Goal: Task Accomplishment & Management: Manage account settings

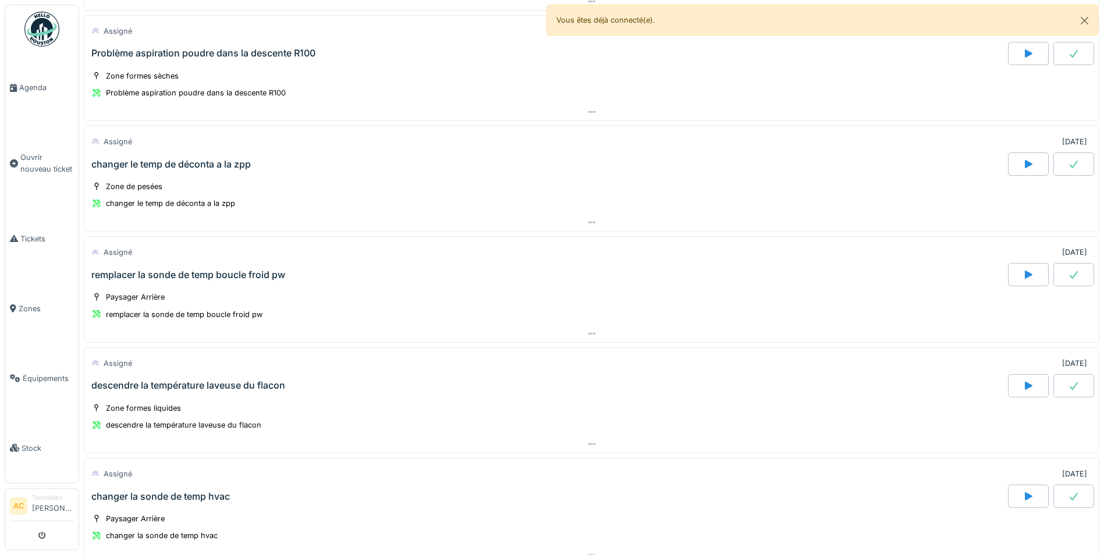
scroll to position [233, 0]
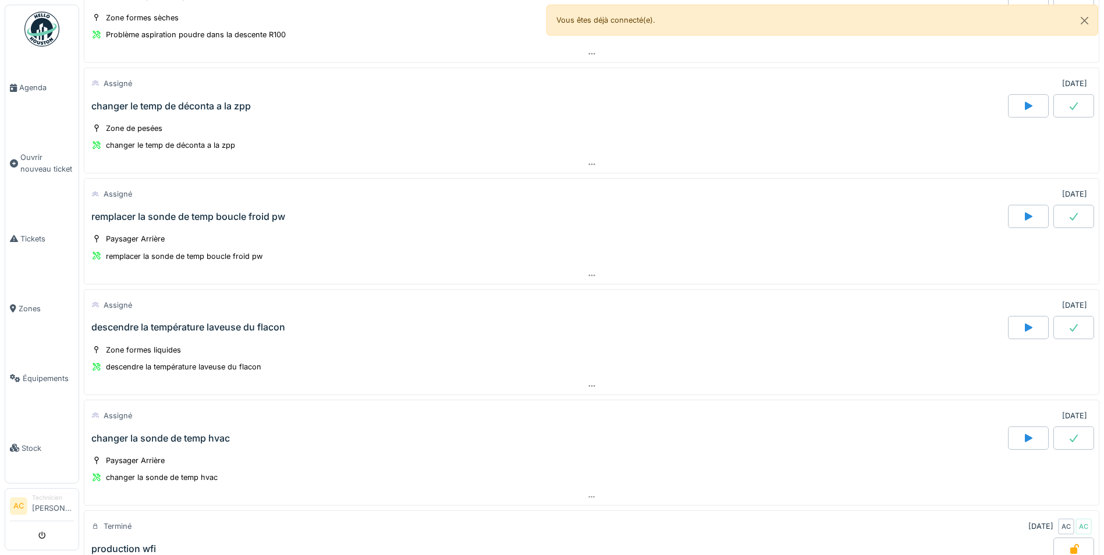
click at [136, 213] on div "remplacer la sonde de temp boucle froid pw" at bounding box center [188, 216] width 194 height 11
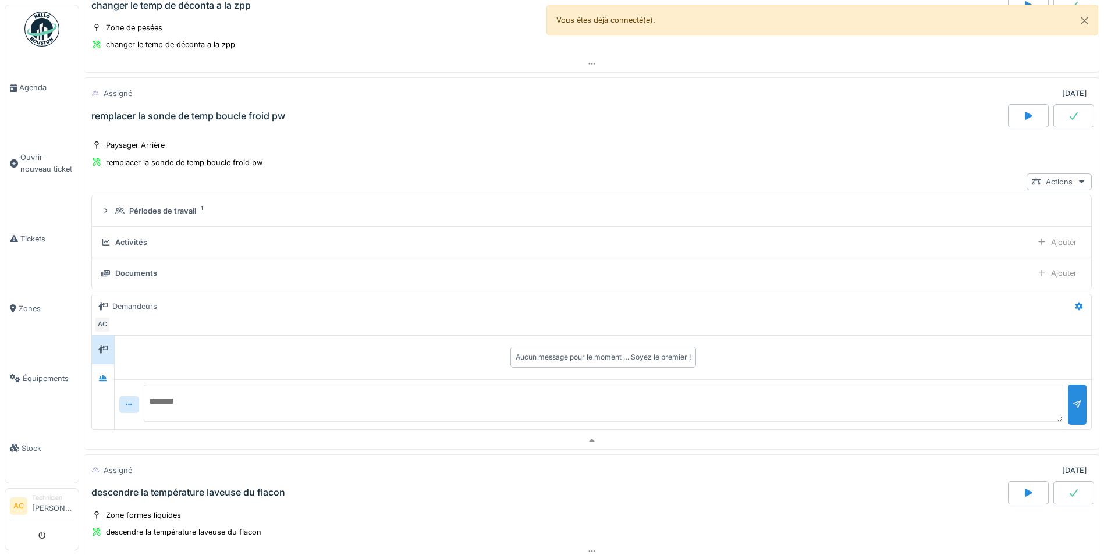
scroll to position [364, 0]
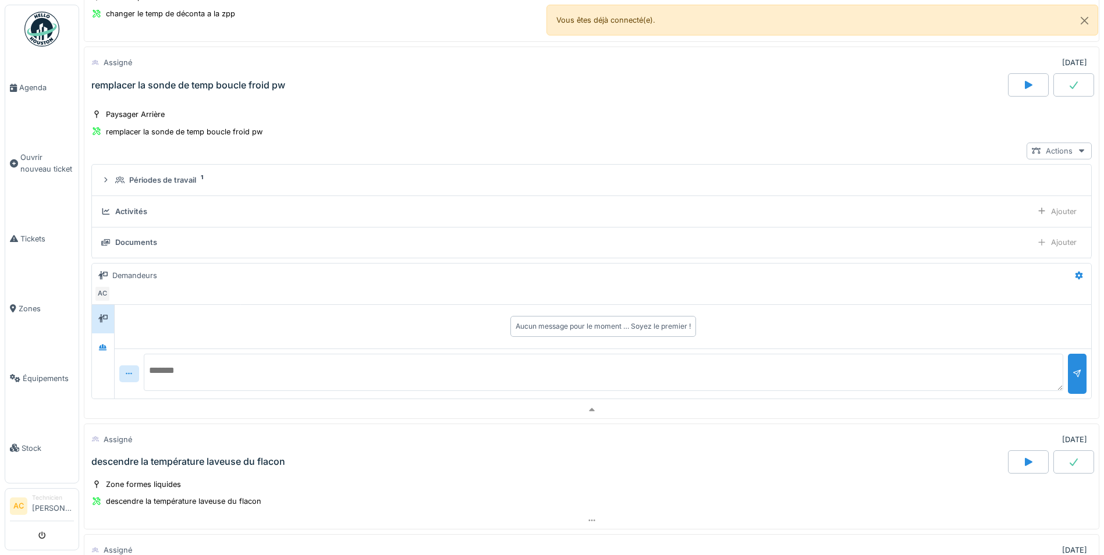
click at [1046, 150] on div "Actions" at bounding box center [1059, 151] width 65 height 17
click at [1003, 199] on div "Voir ticket remplacer la sonde de temp boucle froid pw" at bounding box center [946, 199] width 231 height 17
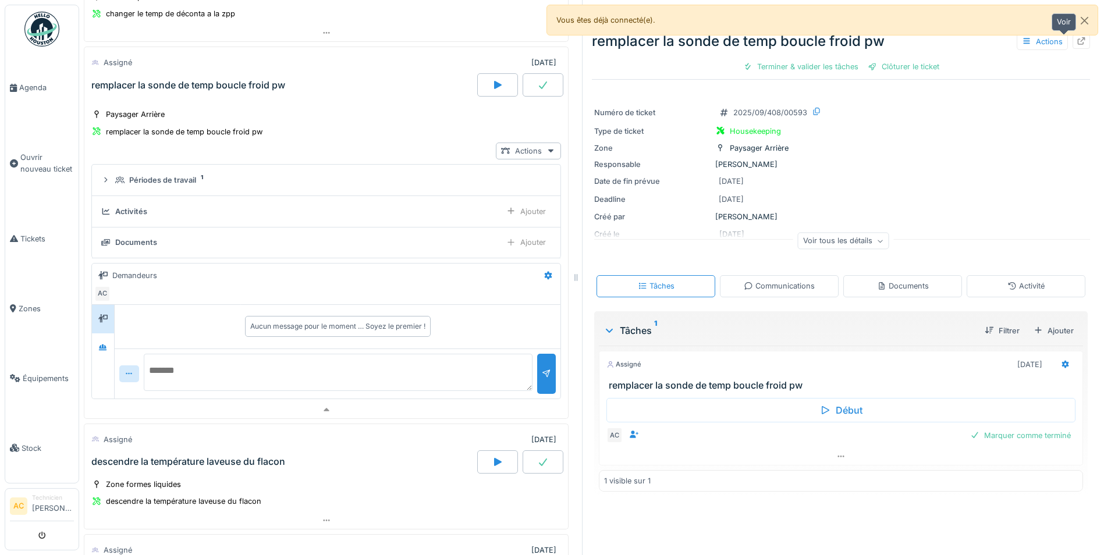
click at [1077, 43] on icon at bounding box center [1081, 41] width 9 height 8
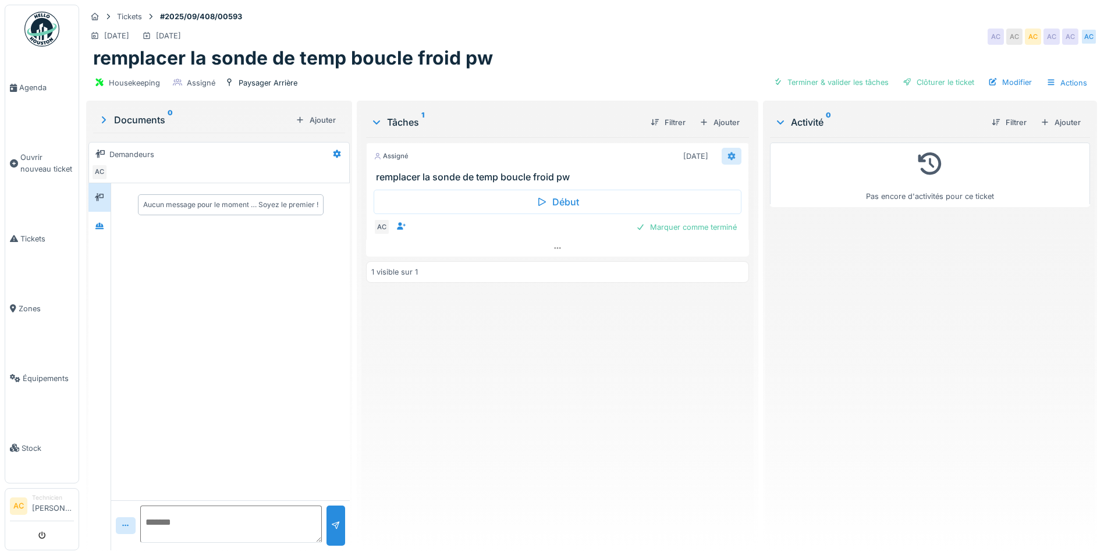
click at [728, 157] on icon at bounding box center [732, 156] width 8 height 8
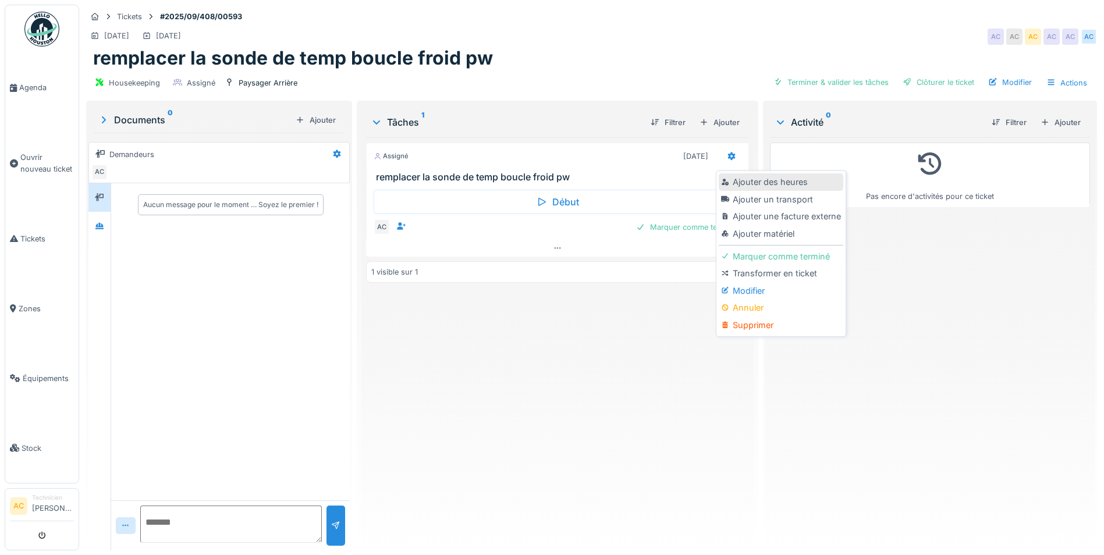
click at [768, 186] on div "Ajouter des heures" at bounding box center [781, 181] width 124 height 17
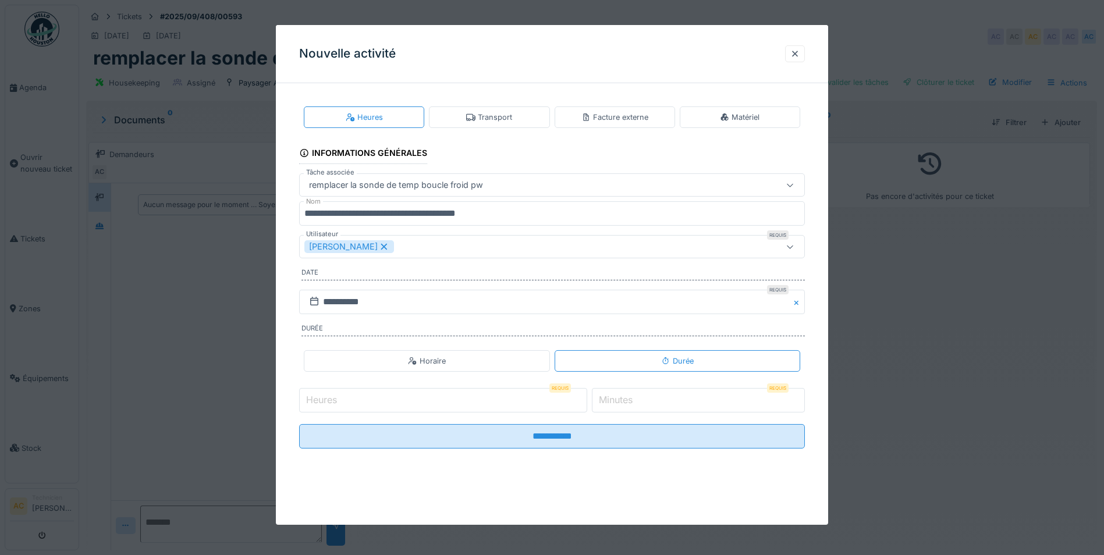
click at [355, 399] on input "Heures" at bounding box center [443, 400] width 288 height 24
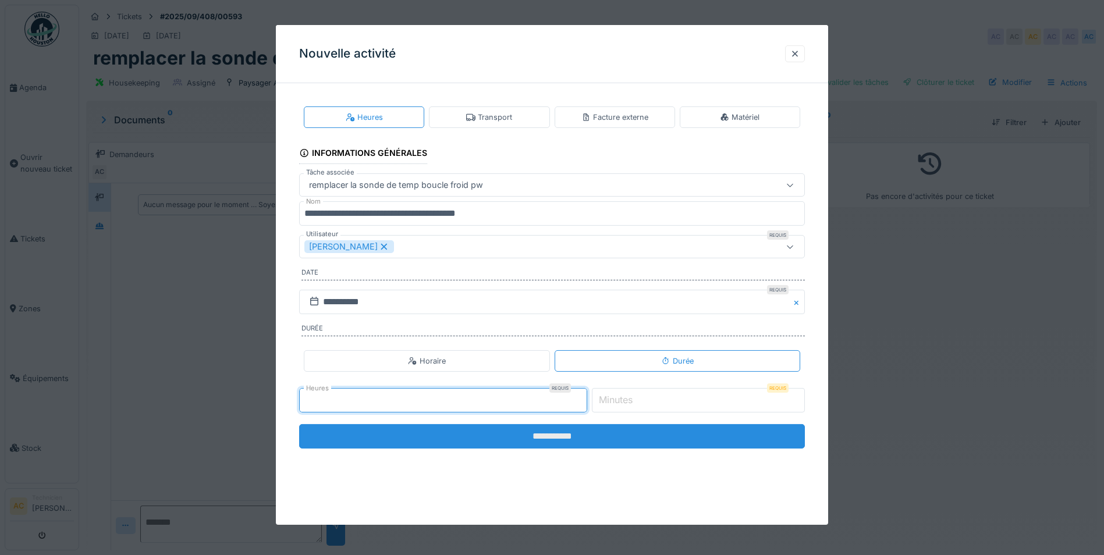
type input "*"
click at [485, 437] on input "**********" at bounding box center [552, 436] width 506 height 24
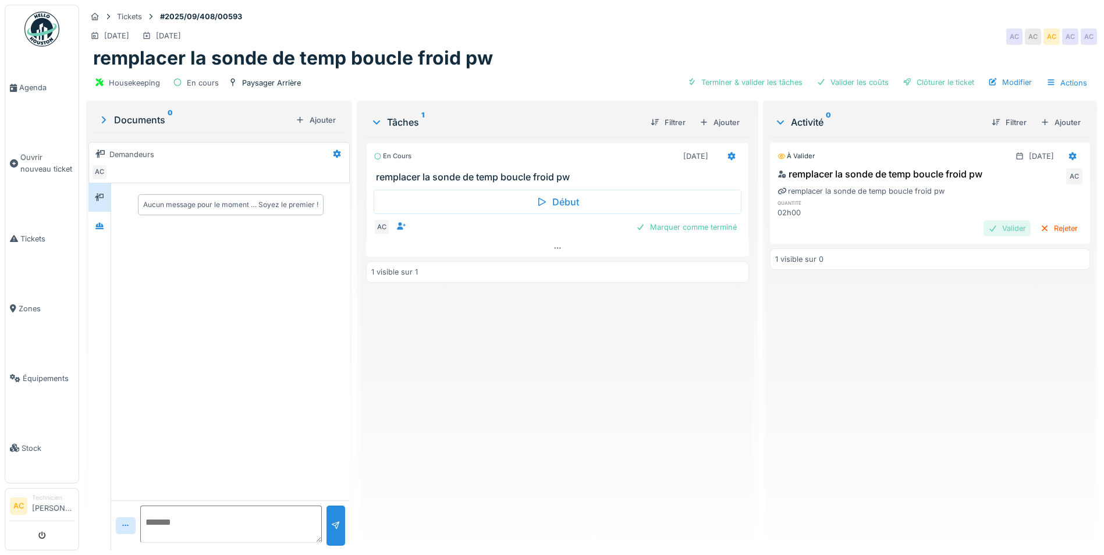
click at [987, 230] on div "Valider" at bounding box center [1007, 229] width 47 height 16
click at [38, 19] on img at bounding box center [41, 29] width 35 height 35
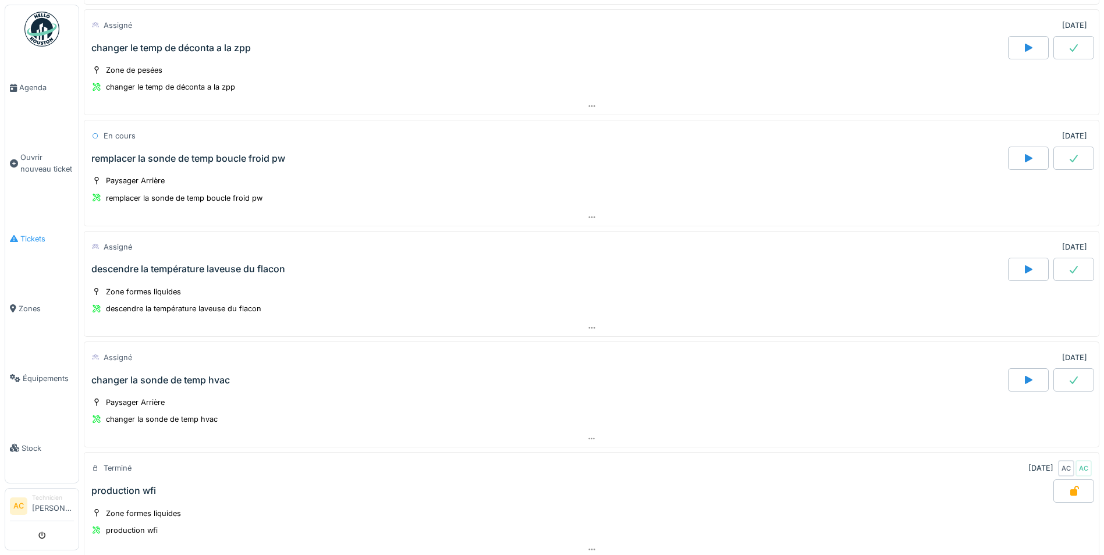
scroll to position [349, 0]
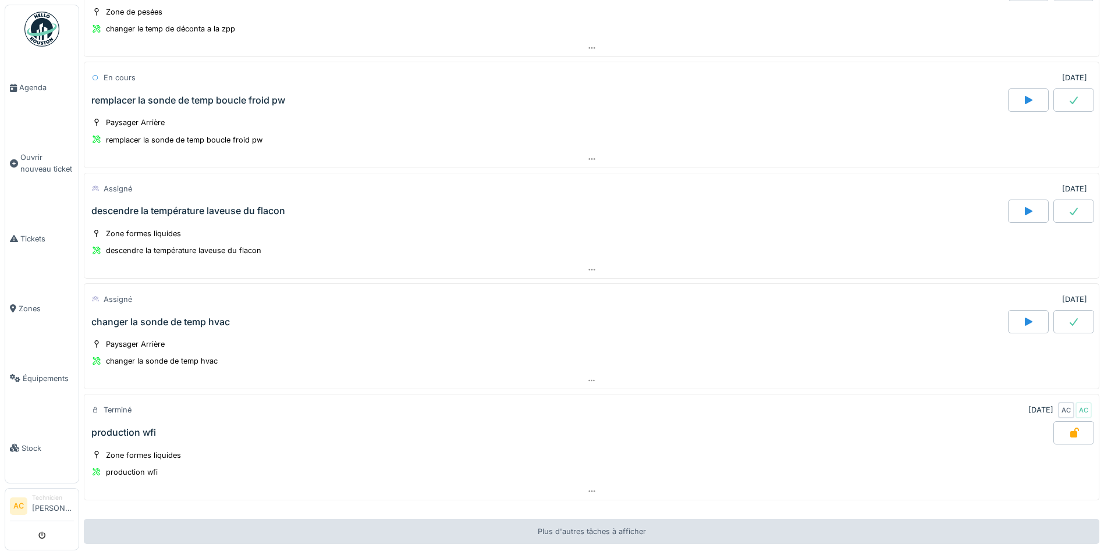
click at [1068, 207] on icon at bounding box center [1074, 211] width 12 height 9
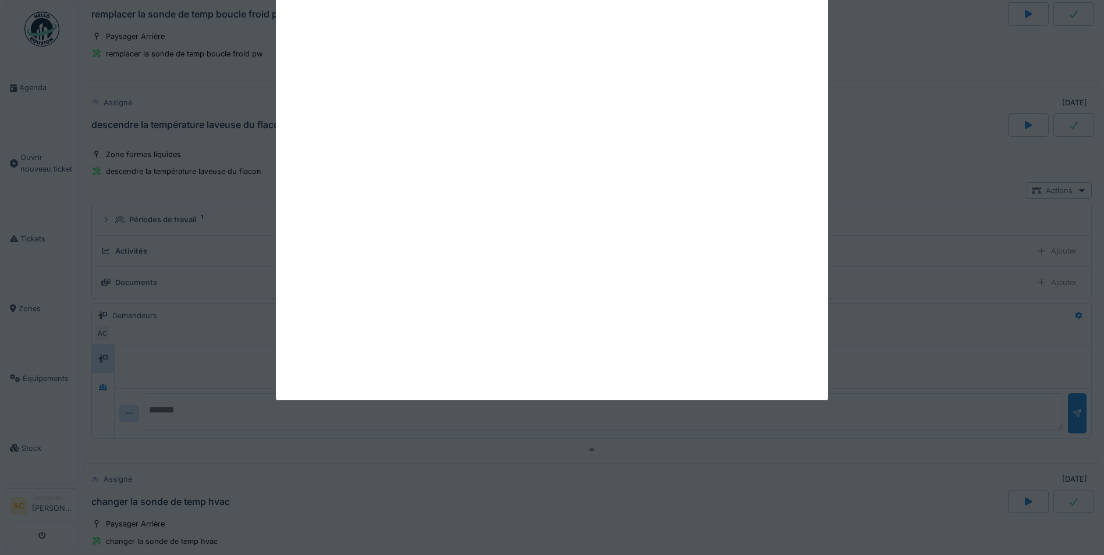
scroll to position [476, 0]
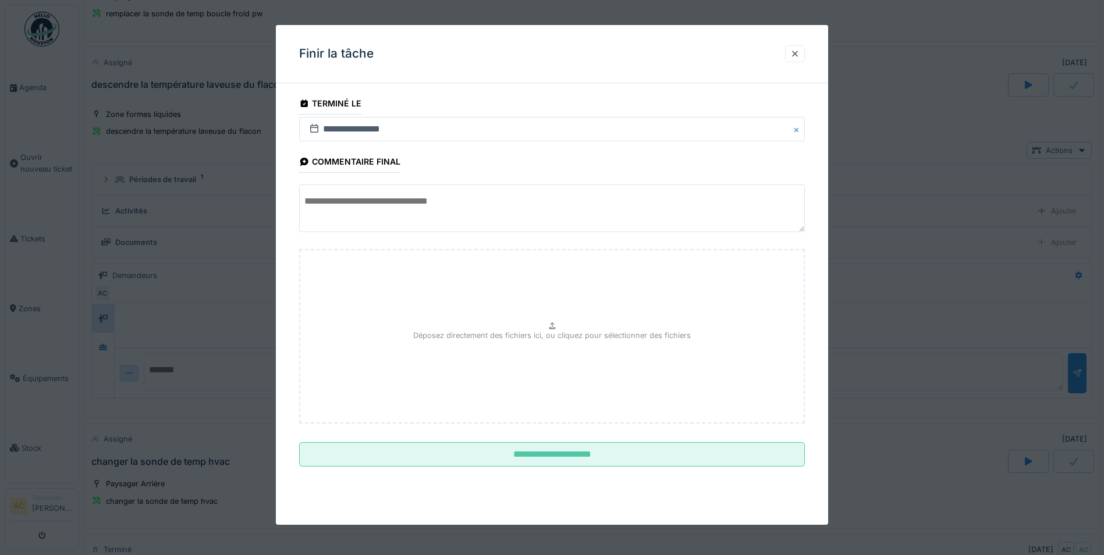
click at [386, 199] on textarea at bounding box center [552, 209] width 506 height 48
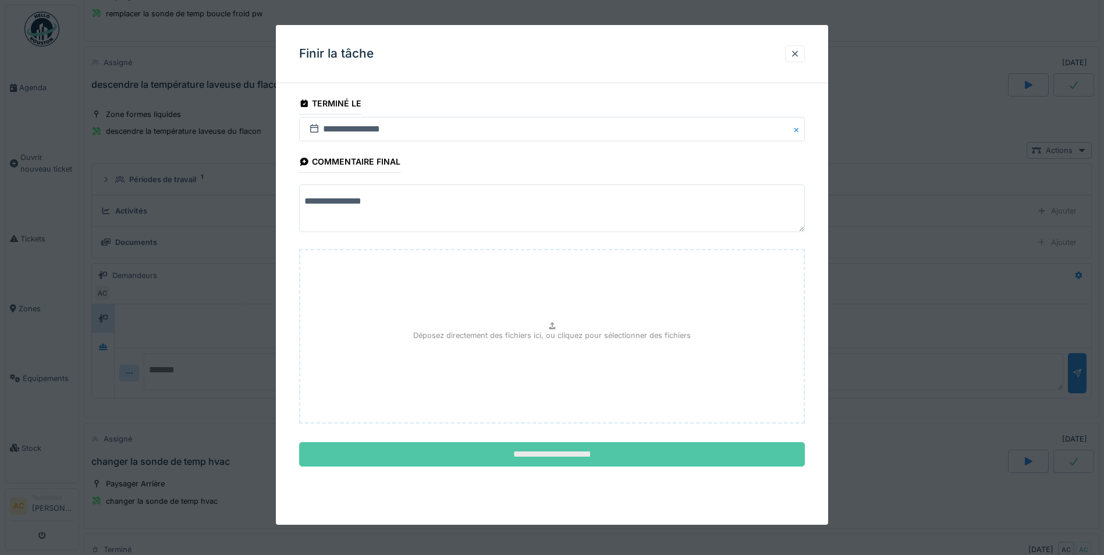
type textarea "**********"
click at [529, 451] on input "**********" at bounding box center [552, 454] width 506 height 24
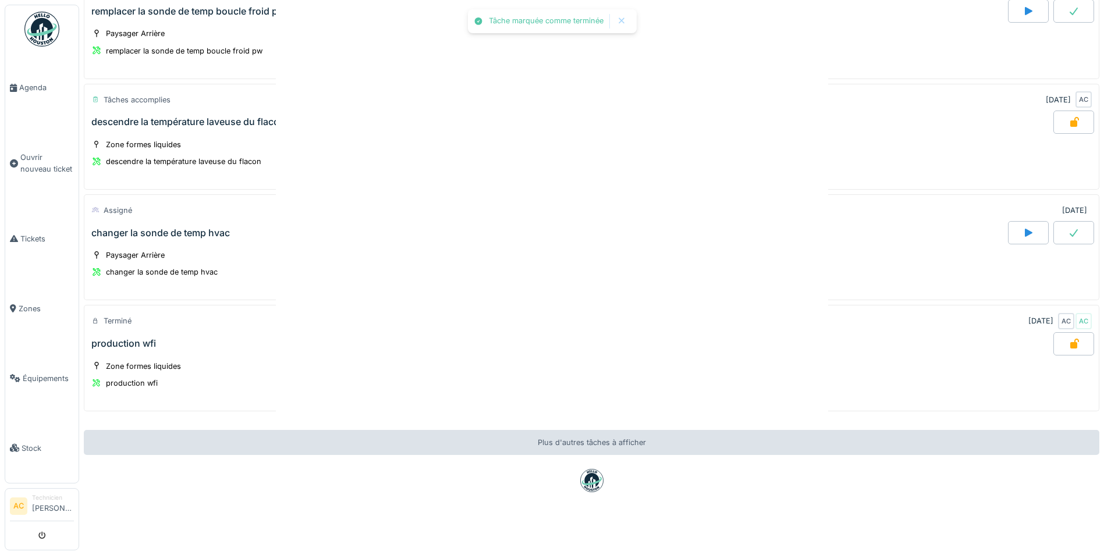
scroll to position [447, 0]
click at [40, 159] on span "Ouvrir nouveau ticket" at bounding box center [47, 163] width 54 height 22
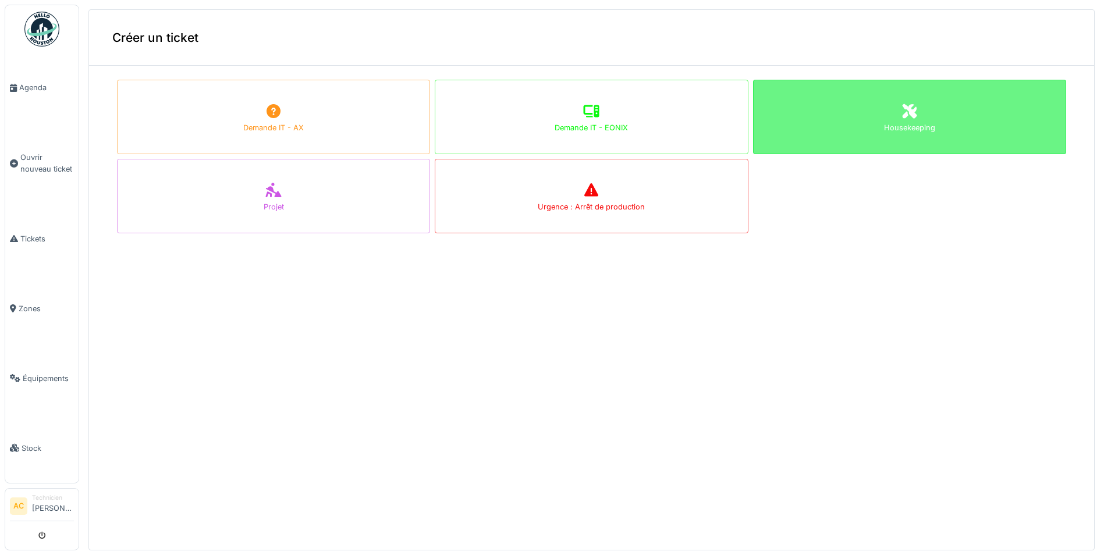
click at [876, 138] on div "Housekeeping" at bounding box center [909, 117] width 313 height 75
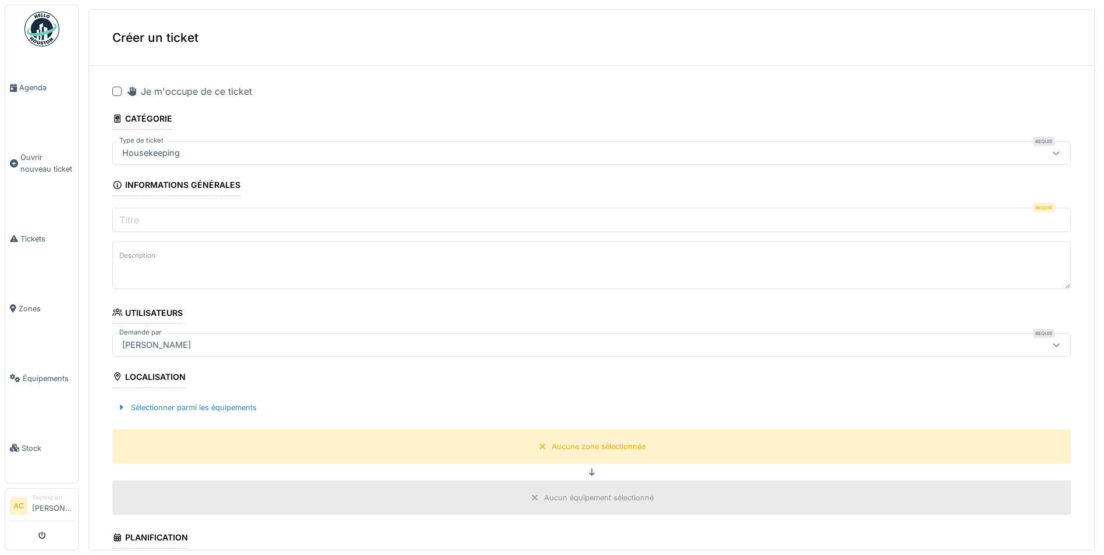
click at [161, 224] on input "Titre" at bounding box center [591, 220] width 959 height 24
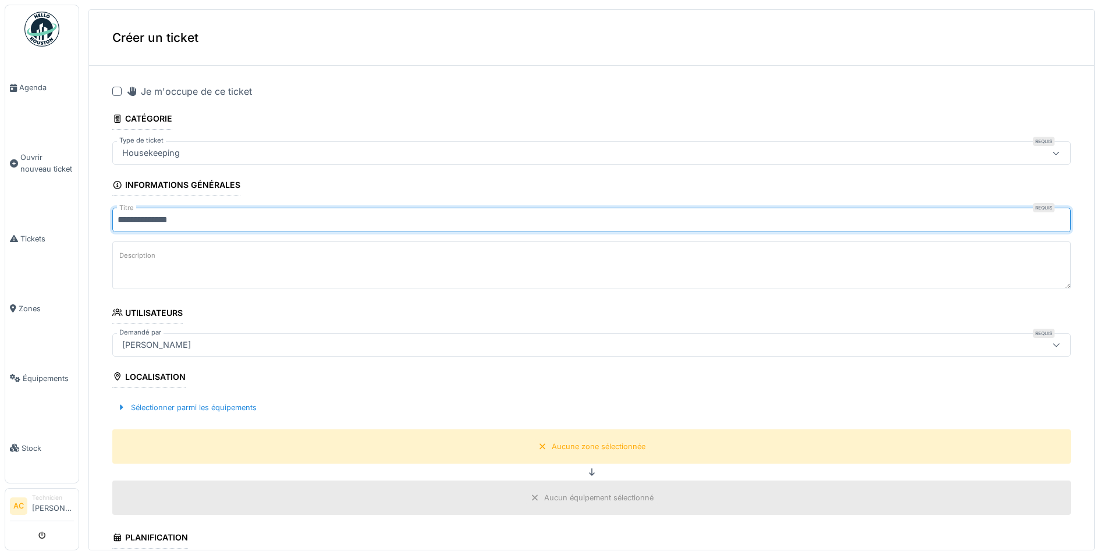
drag, startPoint x: 165, startPoint y: 222, endPoint x: 446, endPoint y: 221, distance: 281.7
click at [446, 221] on input "**********" at bounding box center [591, 220] width 959 height 24
type input "**********"
click at [117, 90] on div at bounding box center [116, 91] width 9 height 9
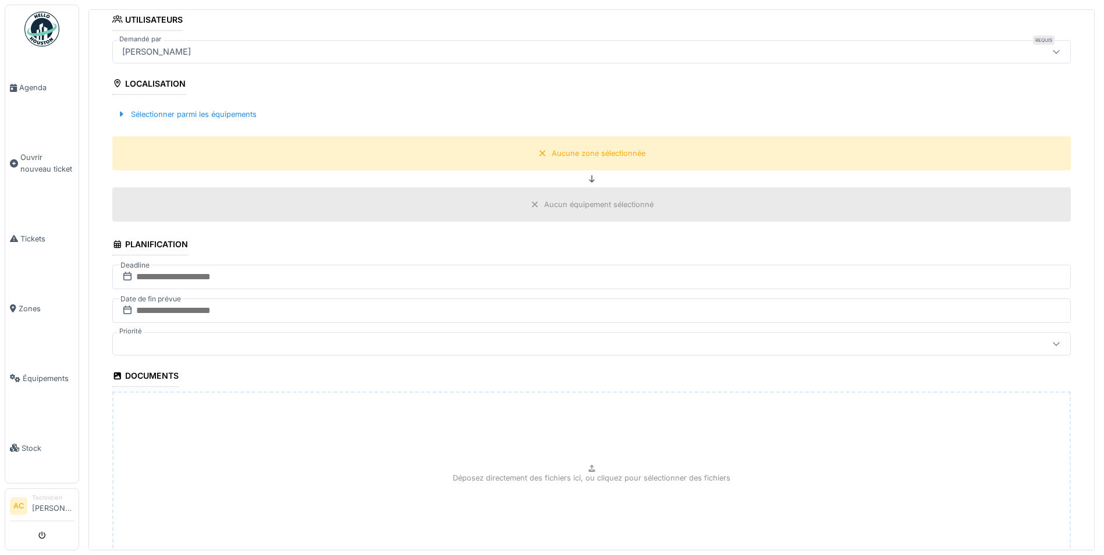
scroll to position [349, 0]
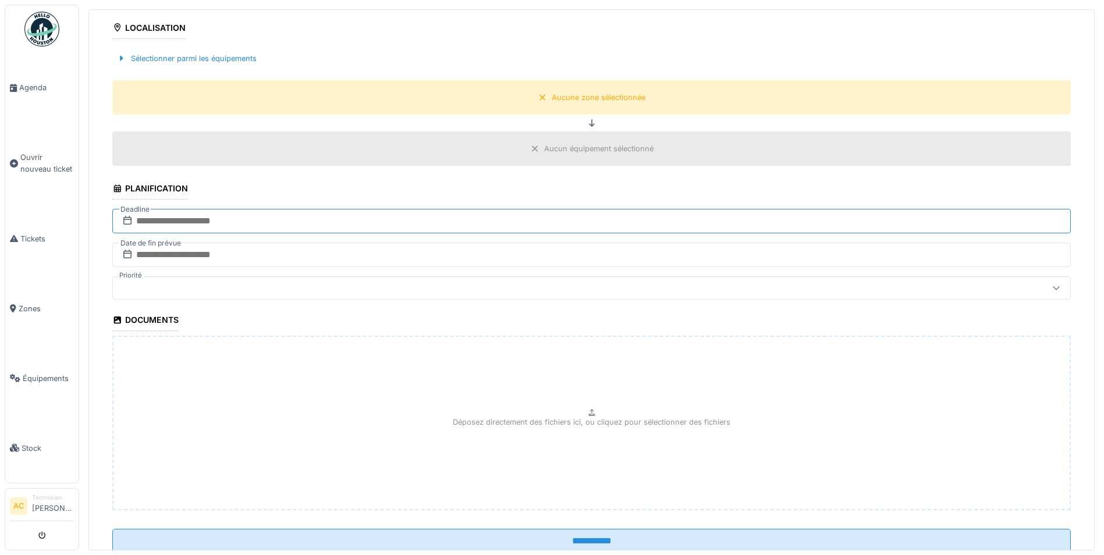
click at [210, 221] on input "text" at bounding box center [591, 221] width 959 height 24
click at [519, 297] on div "1" at bounding box center [522, 297] width 16 height 17
click at [166, 251] on input "text" at bounding box center [591, 255] width 959 height 24
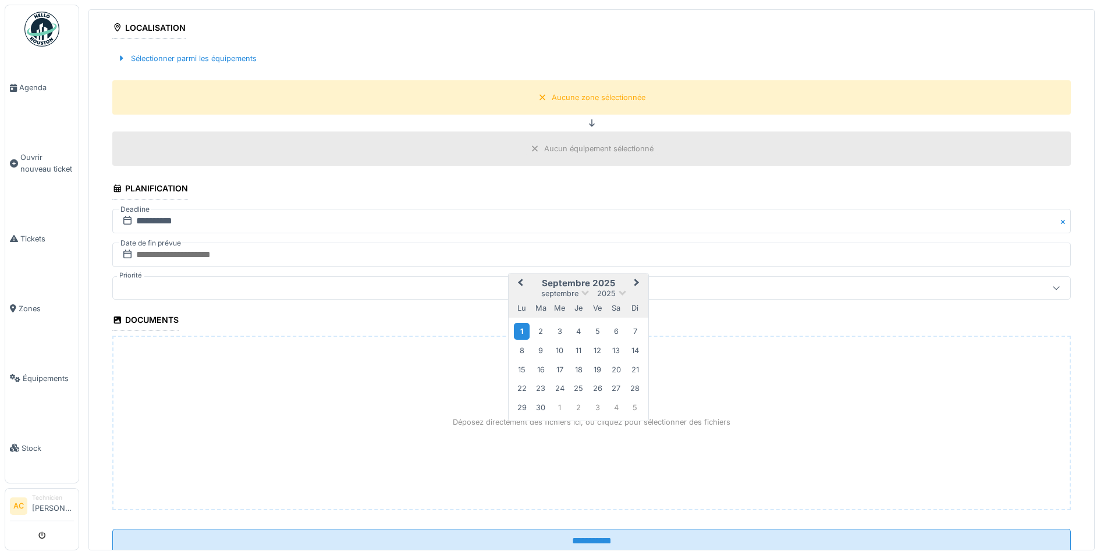
click at [521, 331] on div "1" at bounding box center [522, 331] width 16 height 17
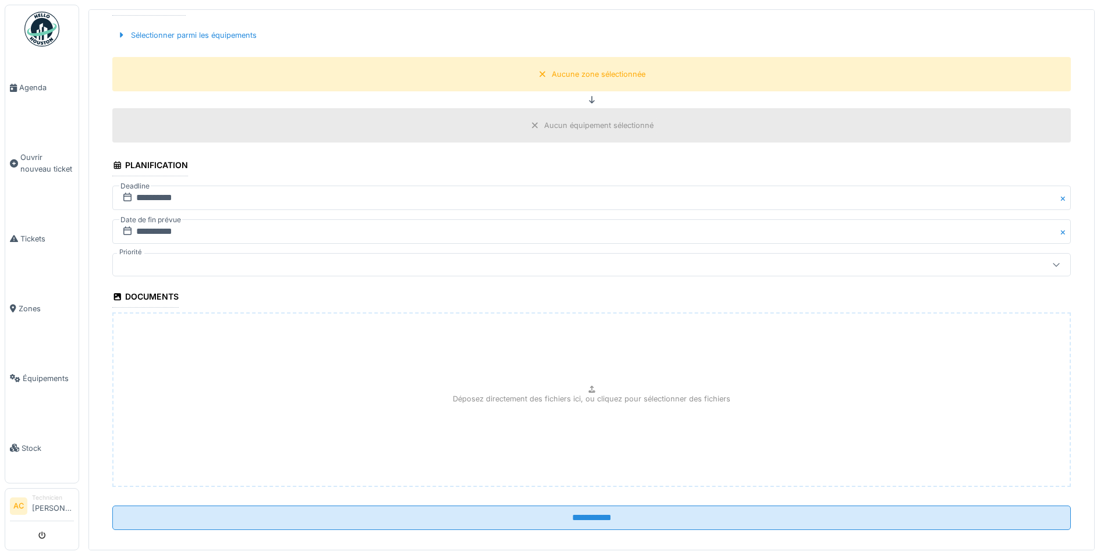
scroll to position [385, 0]
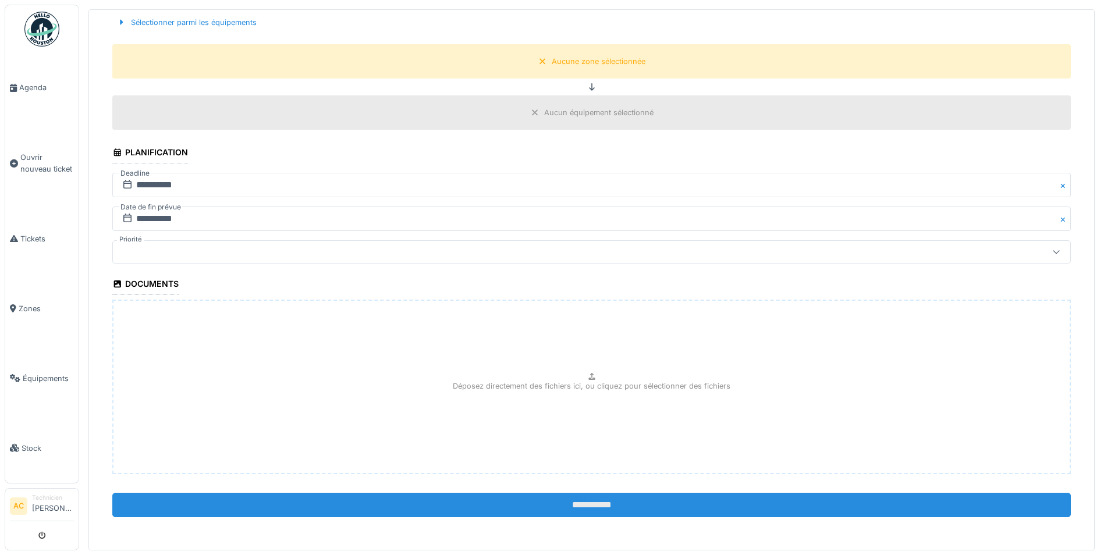
click at [572, 501] on input "**********" at bounding box center [591, 505] width 959 height 24
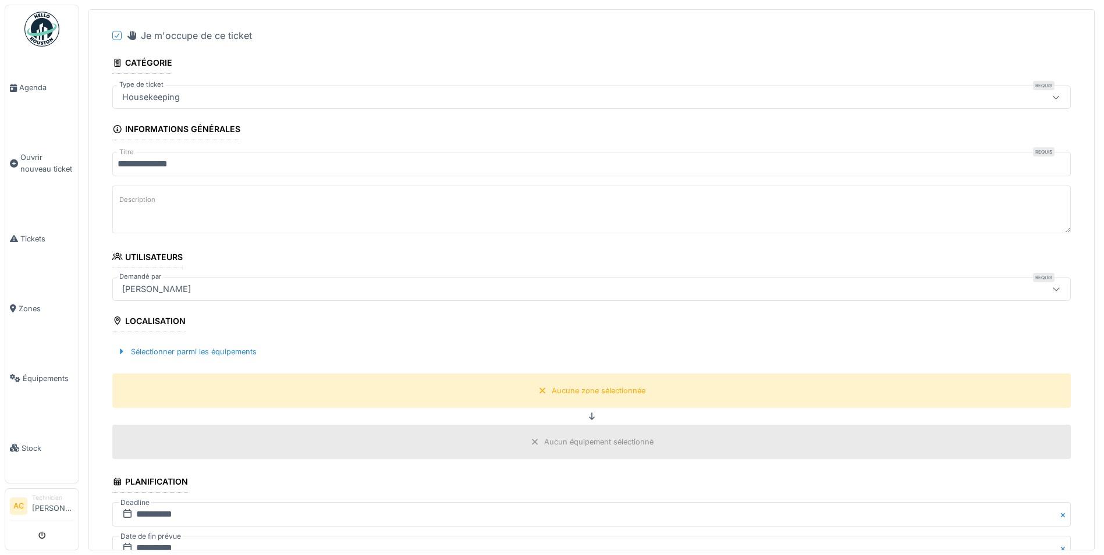
scroll to position [36, 0]
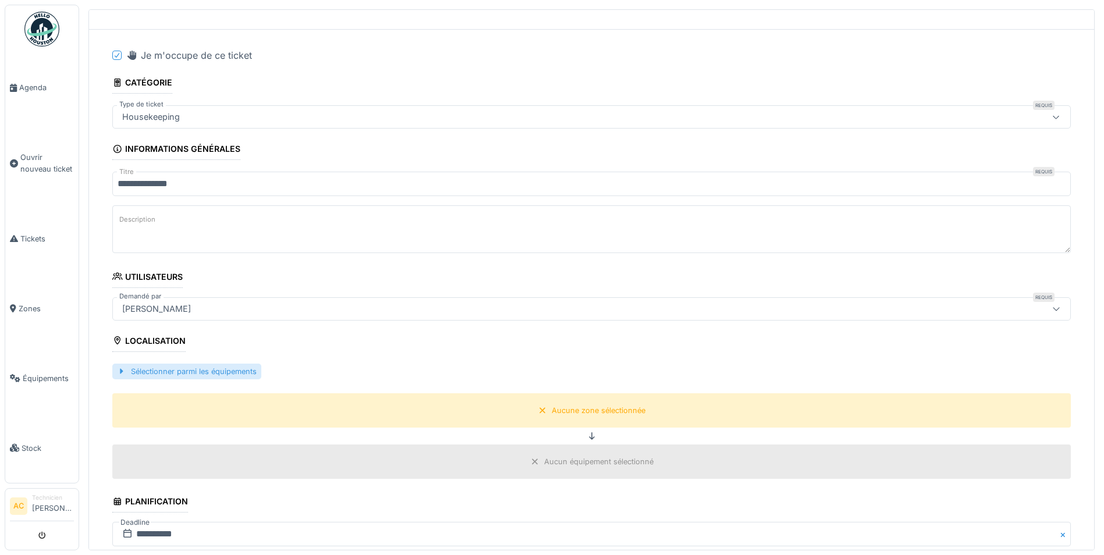
click at [186, 373] on div "Sélectionner parmi les équipements" at bounding box center [186, 372] width 149 height 16
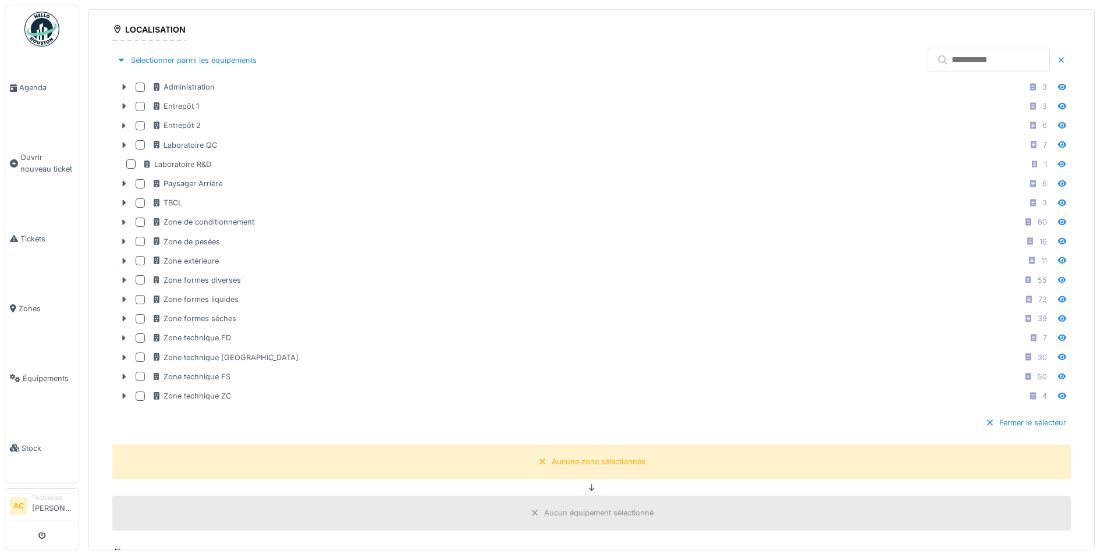
scroll to position [444, 0]
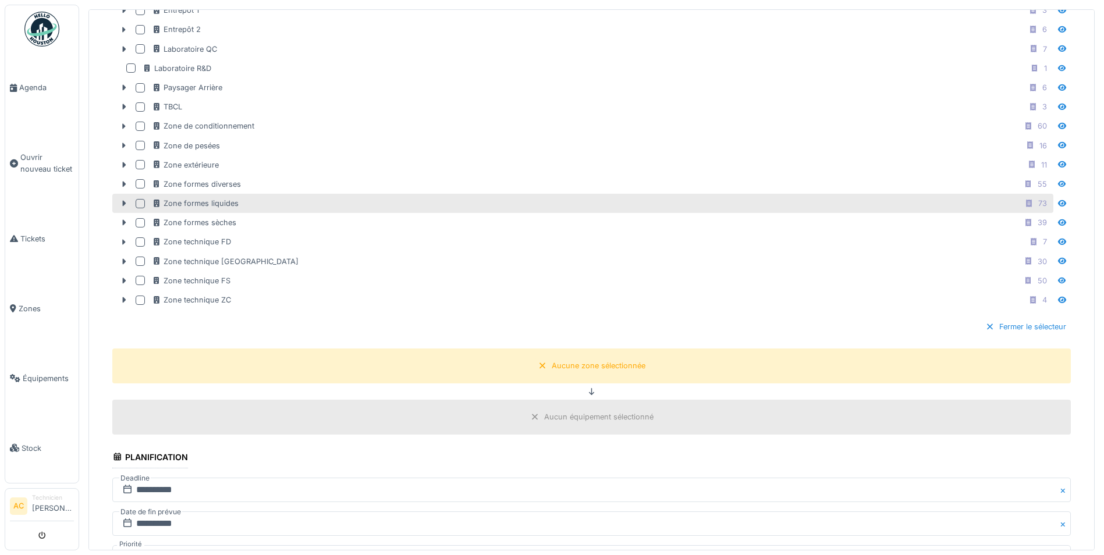
click at [136, 201] on div at bounding box center [140, 203] width 9 height 9
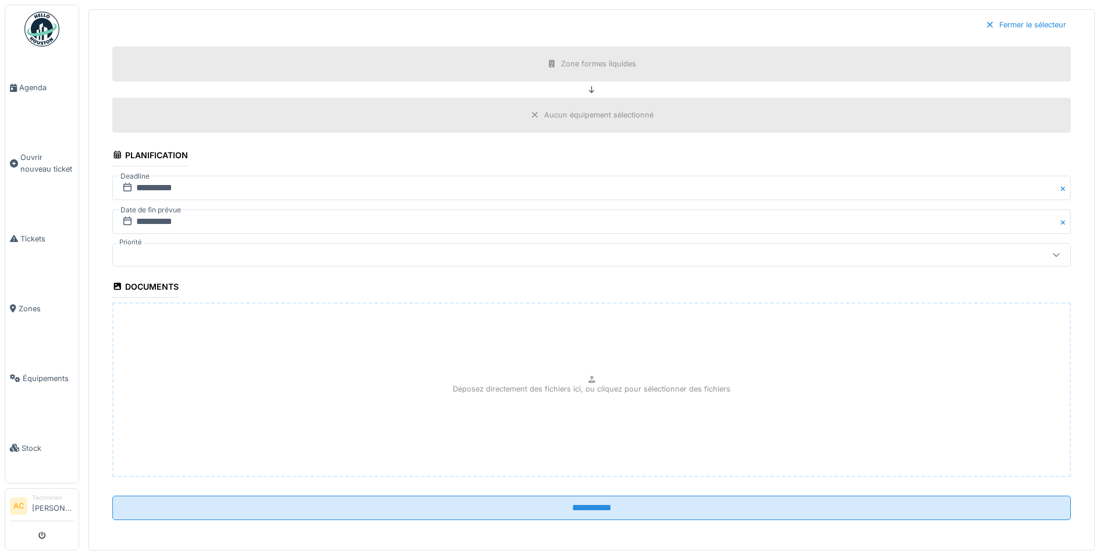
scroll to position [749, 0]
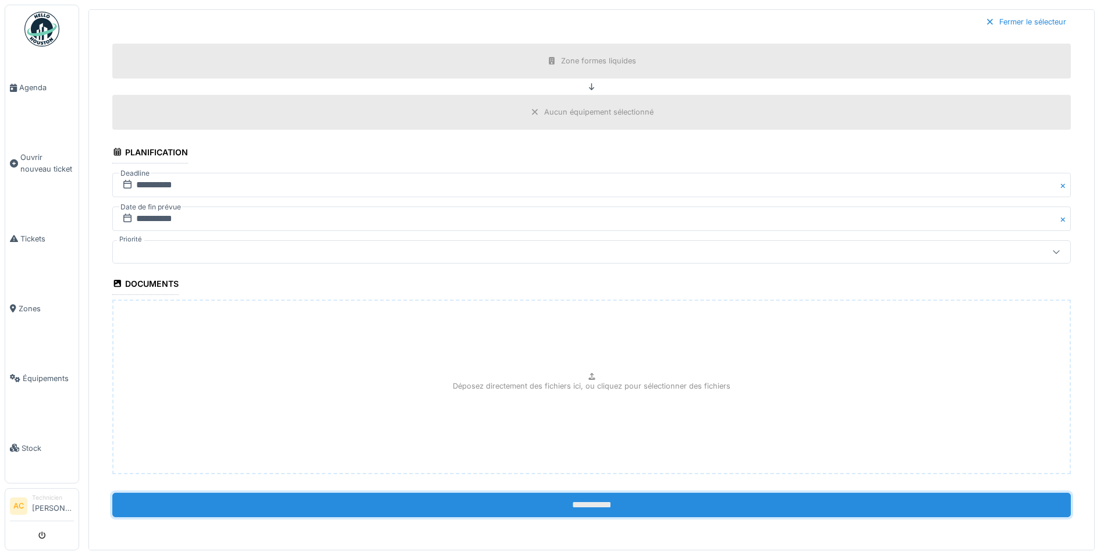
click at [517, 503] on input "**********" at bounding box center [591, 505] width 959 height 24
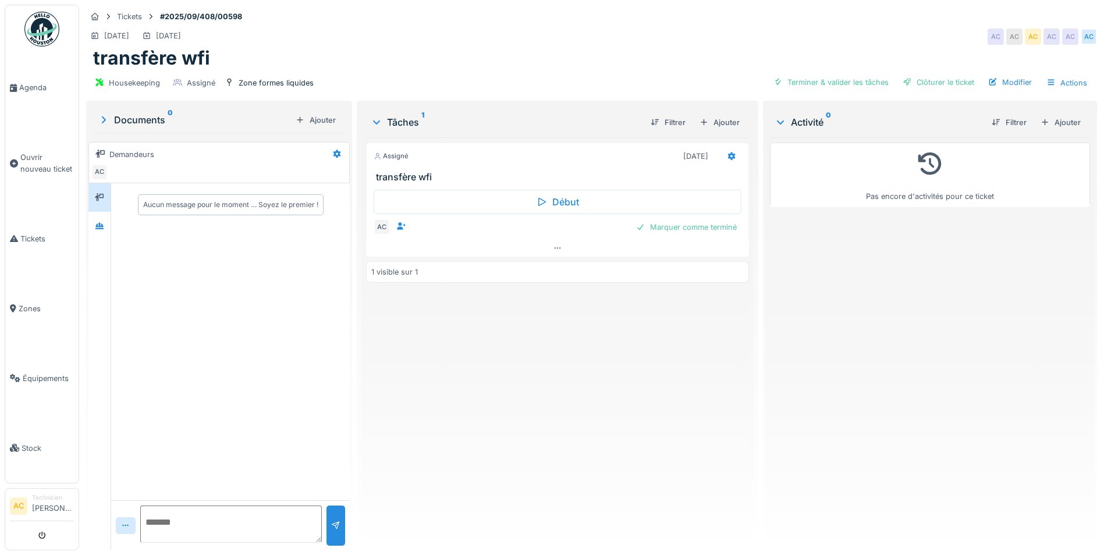
click at [37, 29] on img at bounding box center [41, 29] width 35 height 35
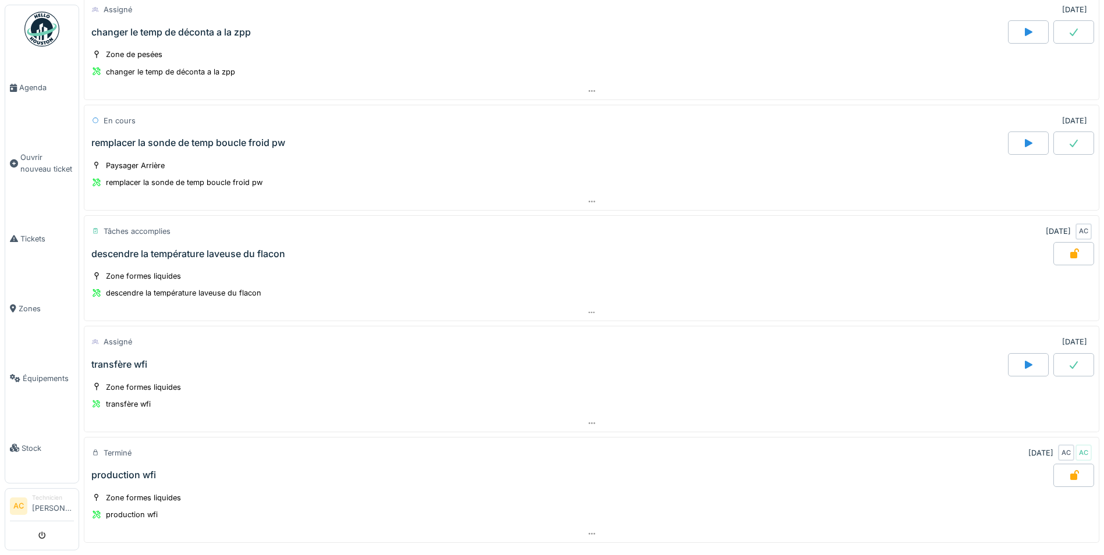
scroll to position [558, 0]
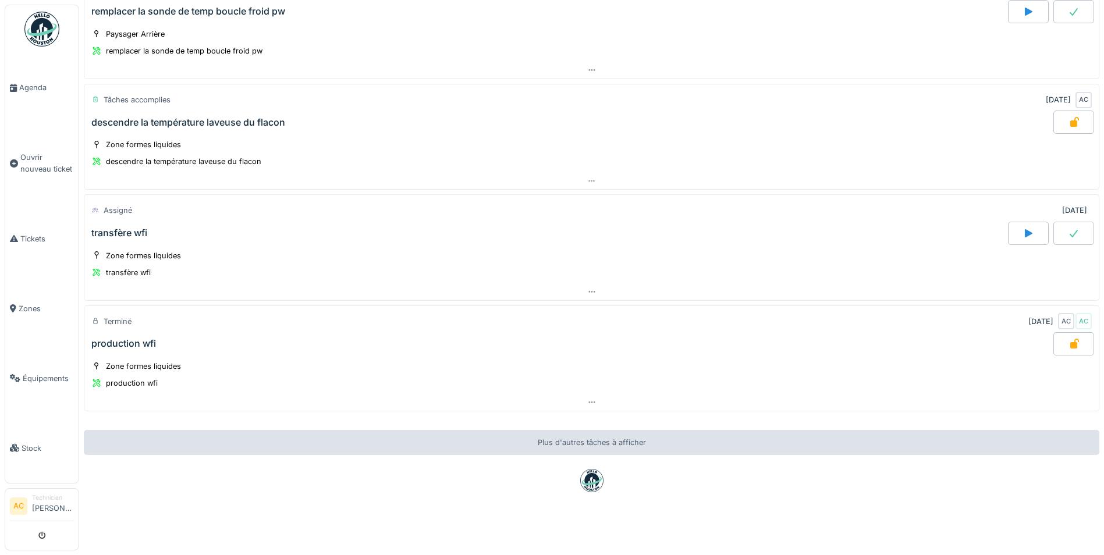
click at [1054, 226] on div at bounding box center [1074, 233] width 41 height 23
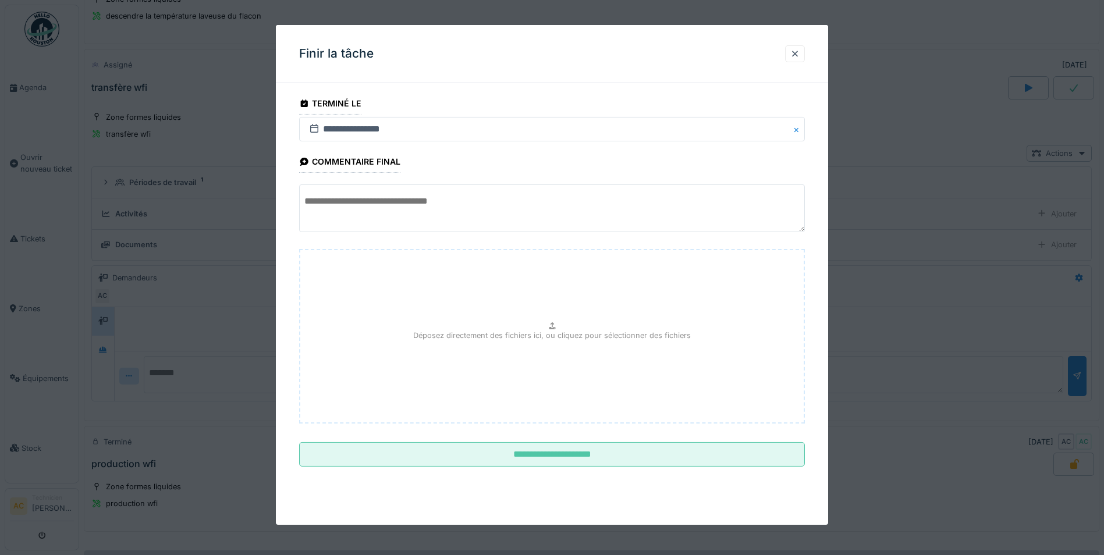
scroll to position [697, 0]
click at [800, 56] on div at bounding box center [794, 53] width 9 height 11
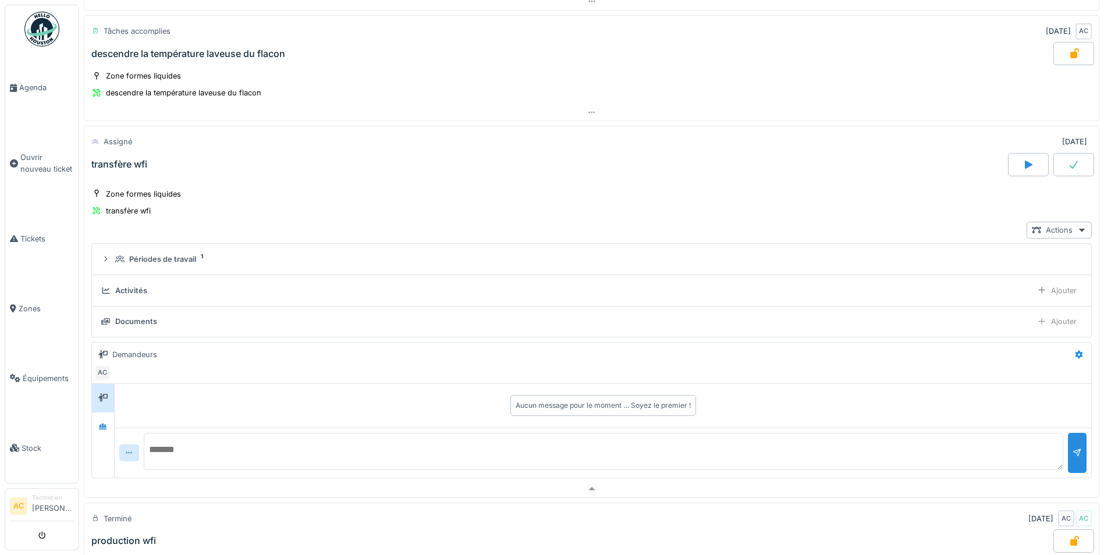
scroll to position [533, 0]
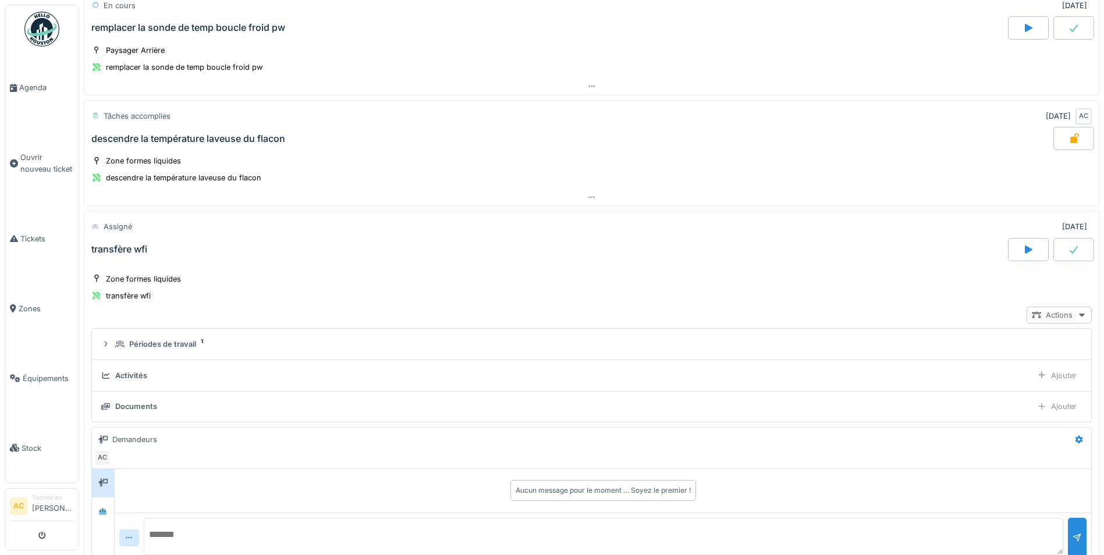
click at [1079, 314] on icon at bounding box center [1082, 315] width 6 height 3
click at [991, 364] on div "Voir ticket transfère wfi" at bounding box center [988, 363] width 147 height 17
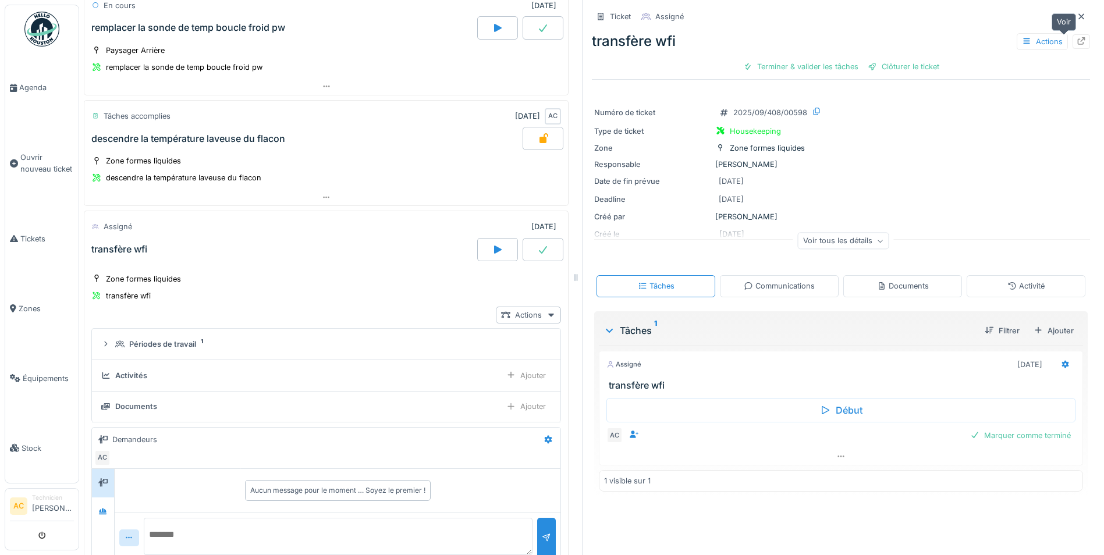
click at [1077, 41] on icon at bounding box center [1081, 41] width 9 height 8
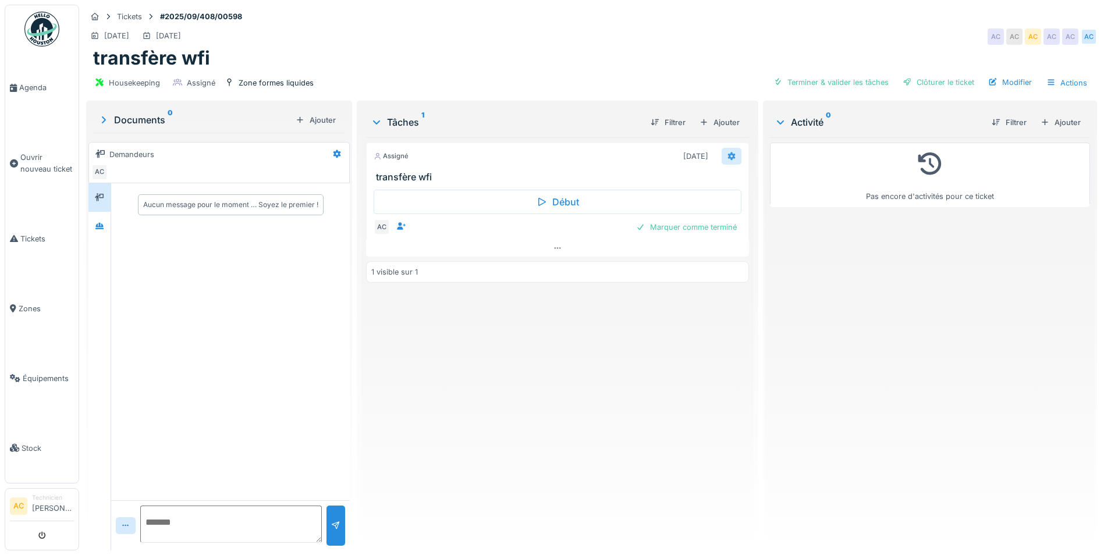
click at [728, 154] on icon at bounding box center [732, 156] width 8 height 8
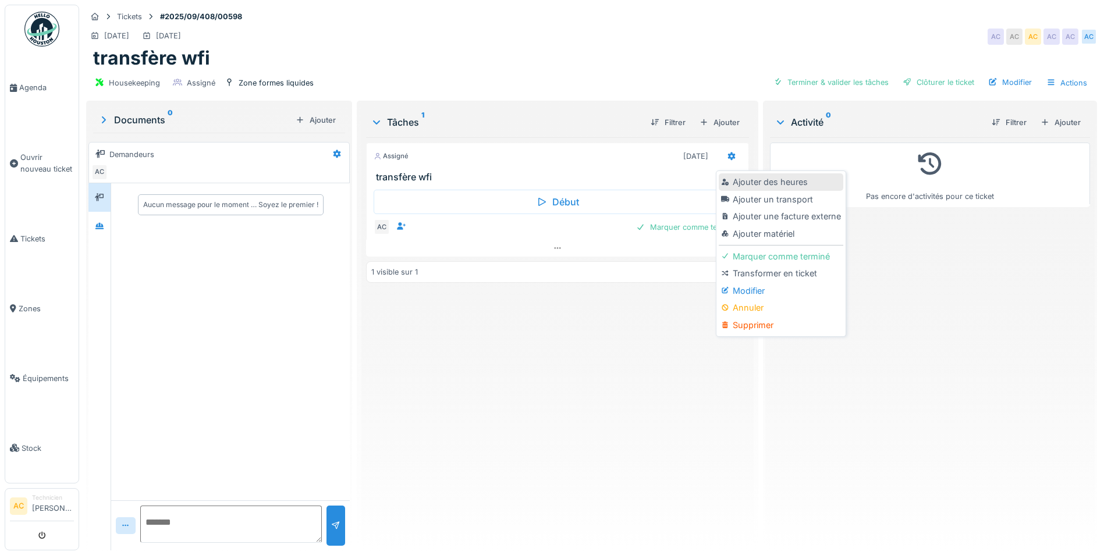
click at [768, 183] on div "Ajouter des heures" at bounding box center [781, 181] width 124 height 17
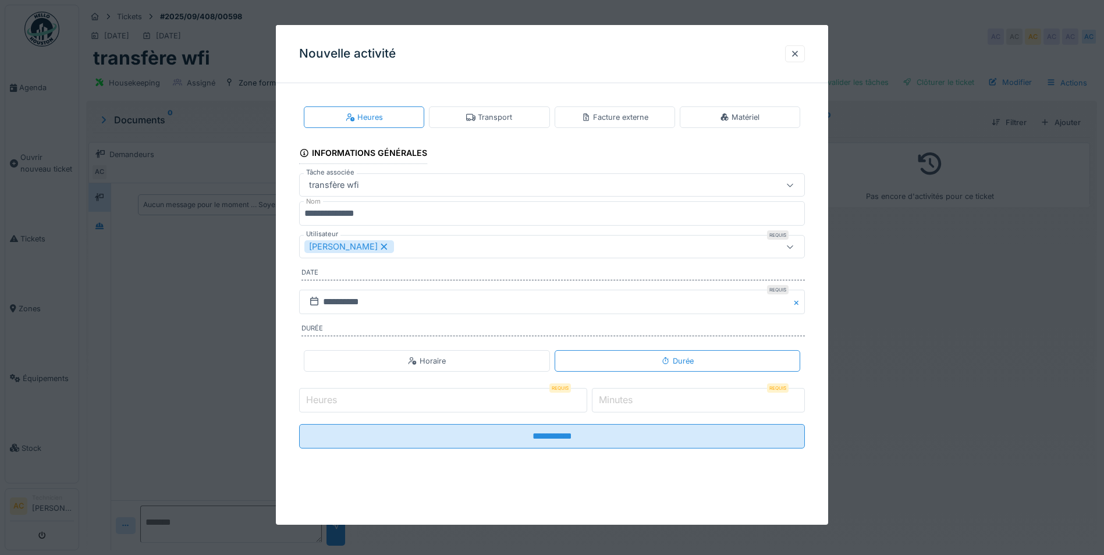
click at [399, 396] on input "Heures" at bounding box center [443, 400] width 288 height 24
type input "*"
click at [628, 399] on label "Minutes" at bounding box center [616, 400] width 38 height 14
click at [628, 399] on input "*" at bounding box center [698, 400] width 213 height 24
type input "*"
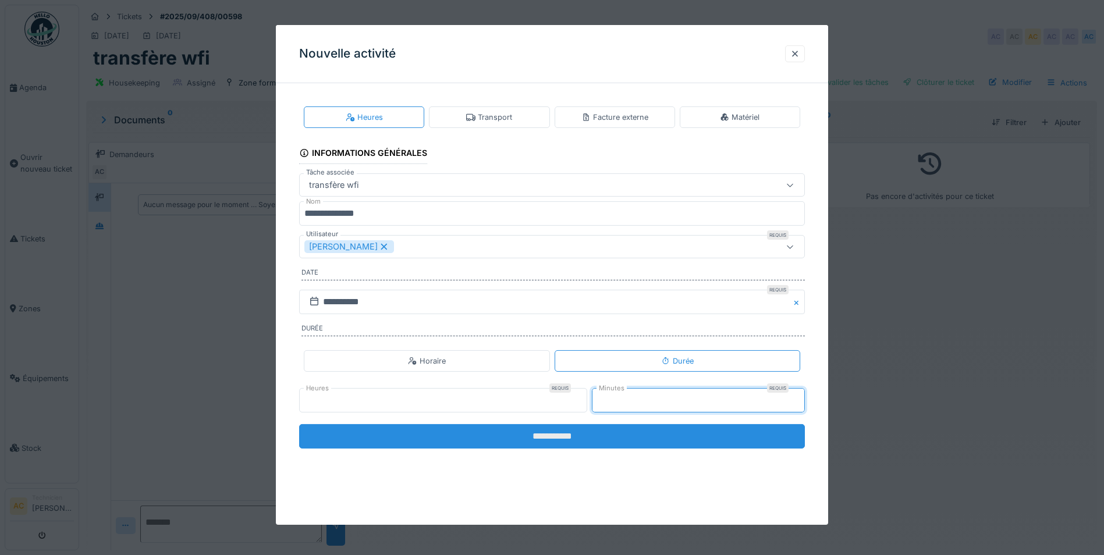
type input "**"
click at [565, 444] on input "**********" at bounding box center [552, 436] width 506 height 24
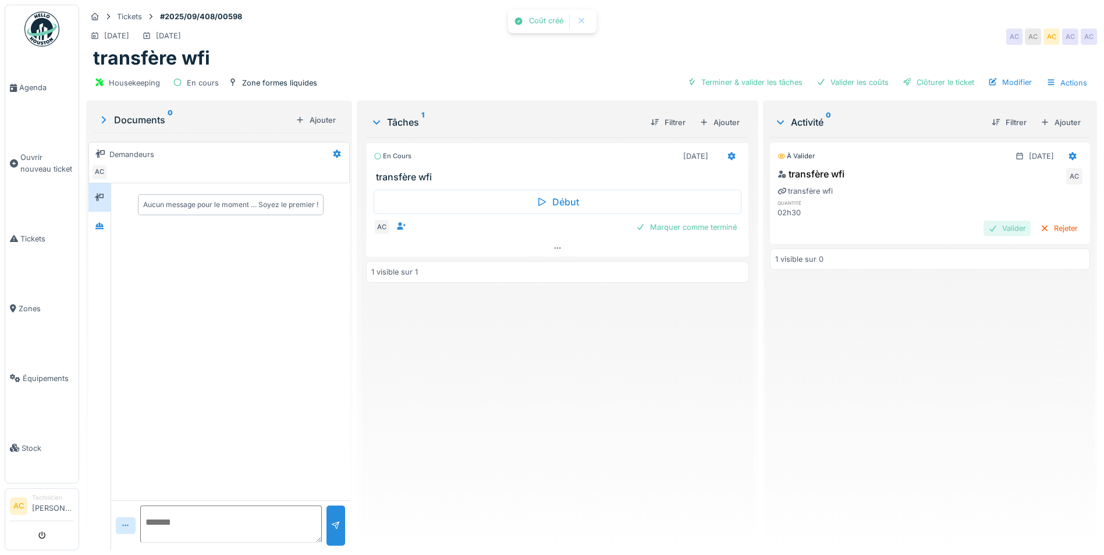
click at [984, 231] on div "Valider" at bounding box center [1007, 229] width 47 height 16
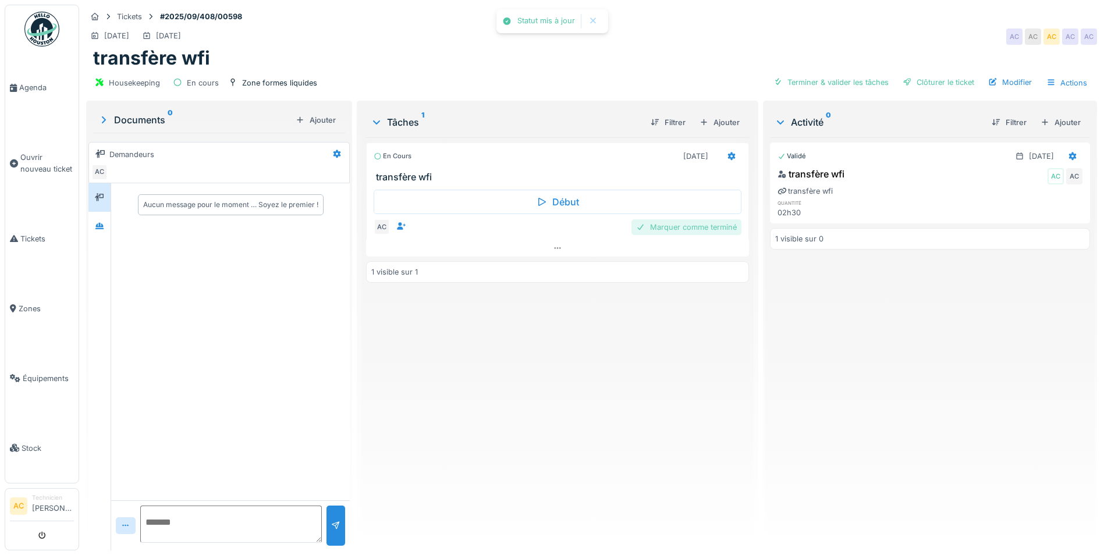
click at [690, 228] on div "Marquer comme terminé" at bounding box center [687, 227] width 110 height 16
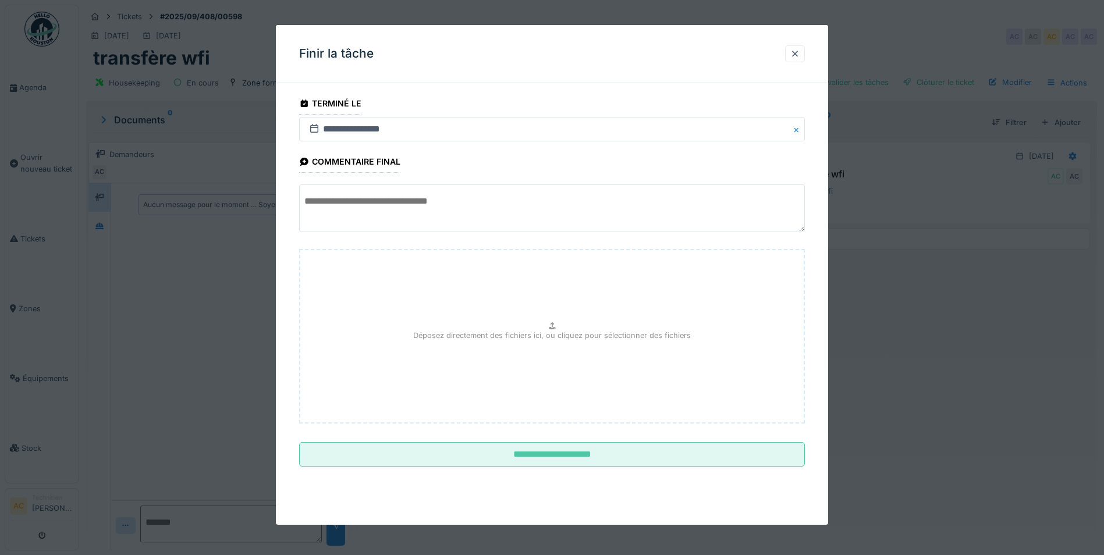
click at [384, 201] on textarea at bounding box center [552, 209] width 506 height 48
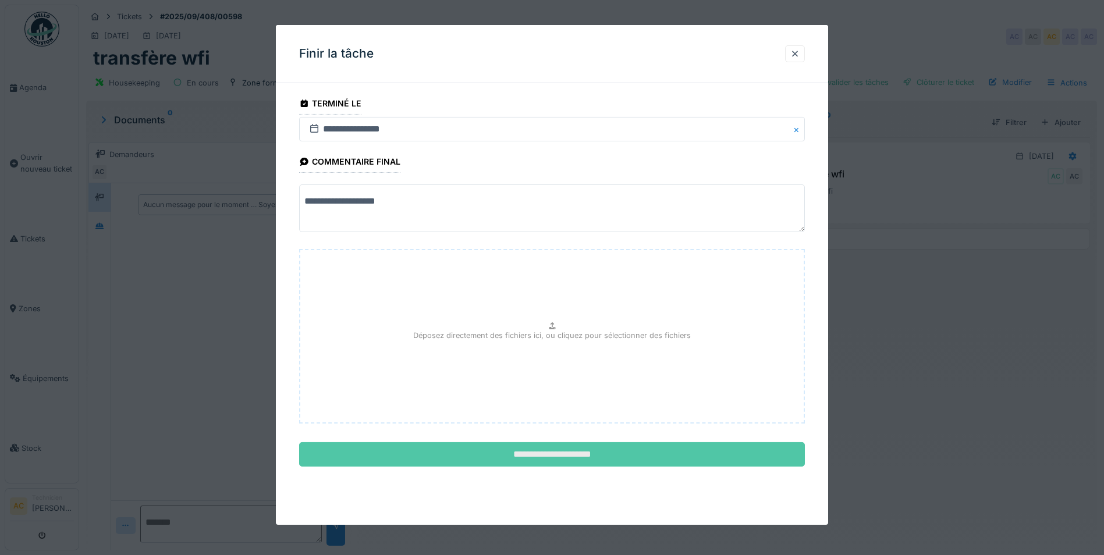
type textarea "**********"
click at [570, 454] on input "**********" at bounding box center [552, 454] width 506 height 24
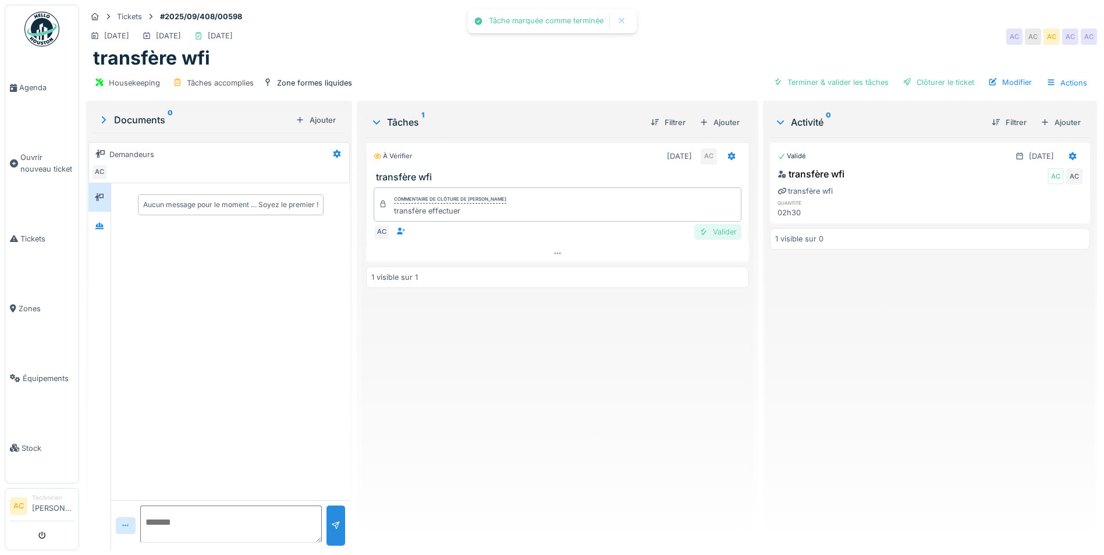
click at [724, 230] on div "Valider" at bounding box center [717, 232] width 47 height 16
click at [53, 25] on img at bounding box center [41, 29] width 35 height 35
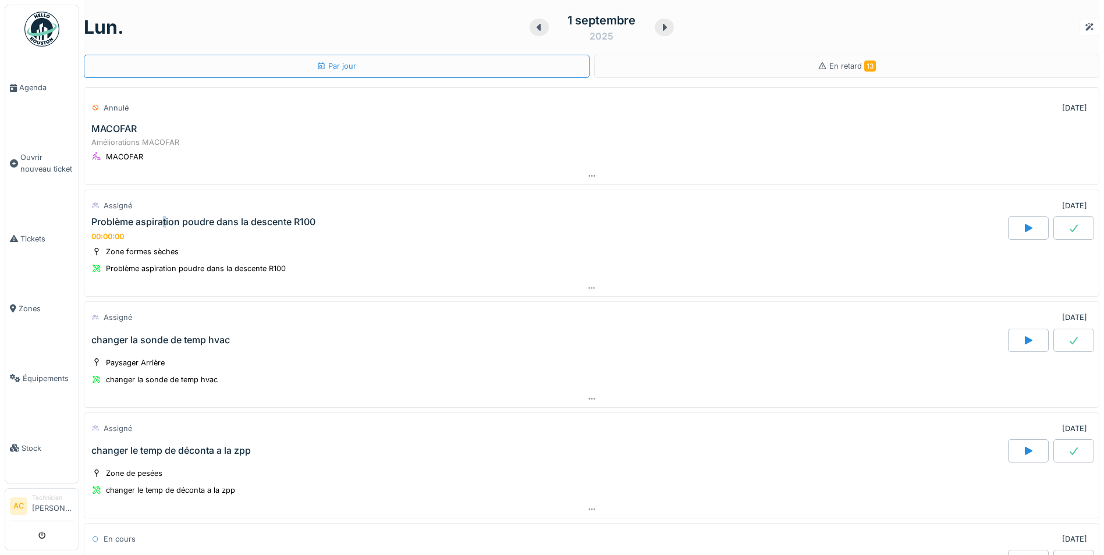
click at [165, 218] on div "Problème aspiration poudre dans la descente R100" at bounding box center [203, 222] width 224 height 11
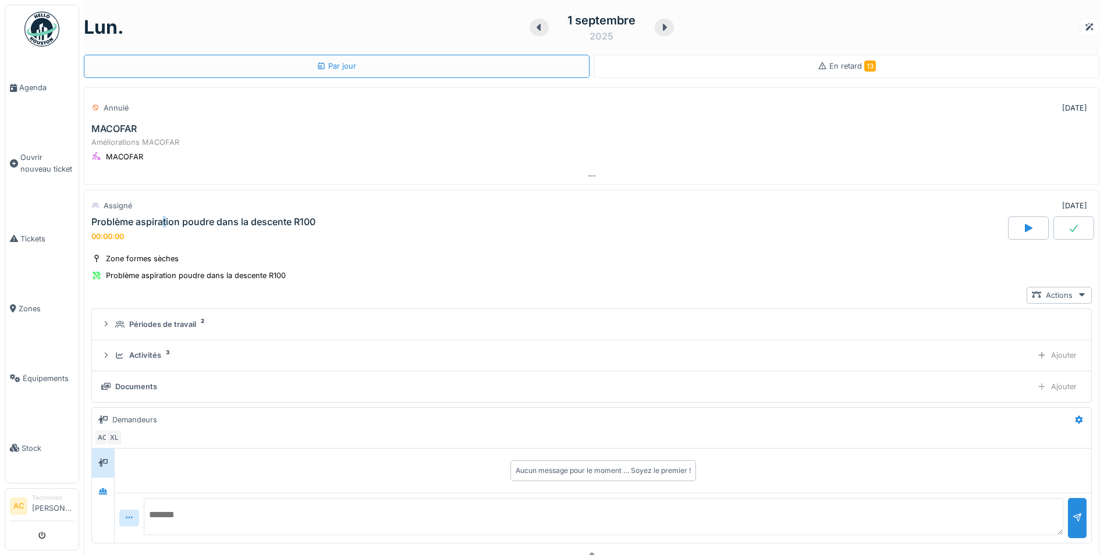
click at [843, 66] on span "En retard 13" at bounding box center [852, 66] width 47 height 9
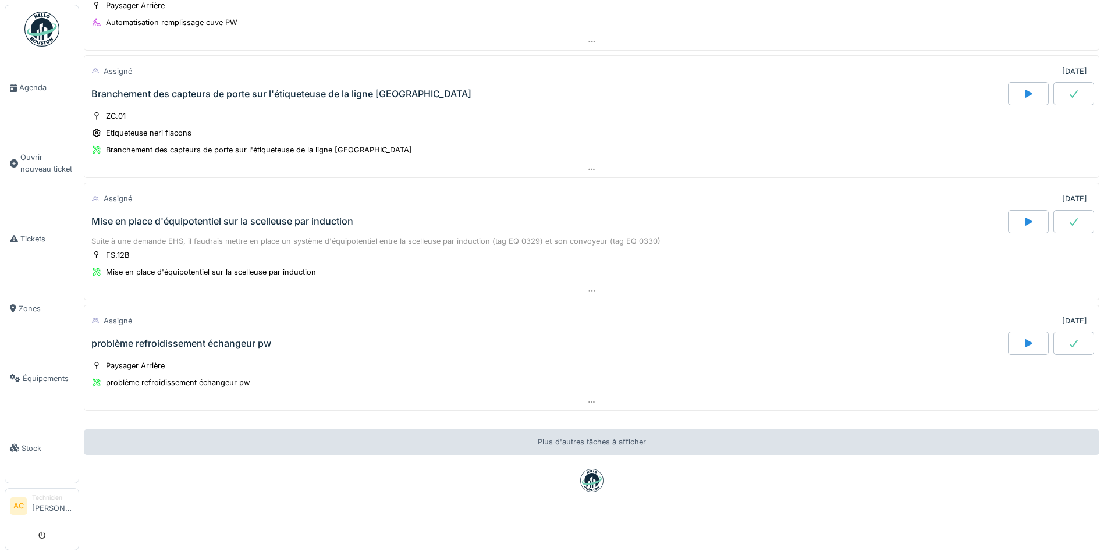
scroll to position [9, 0]
click at [1070, 340] on icon at bounding box center [1074, 344] width 8 height 8
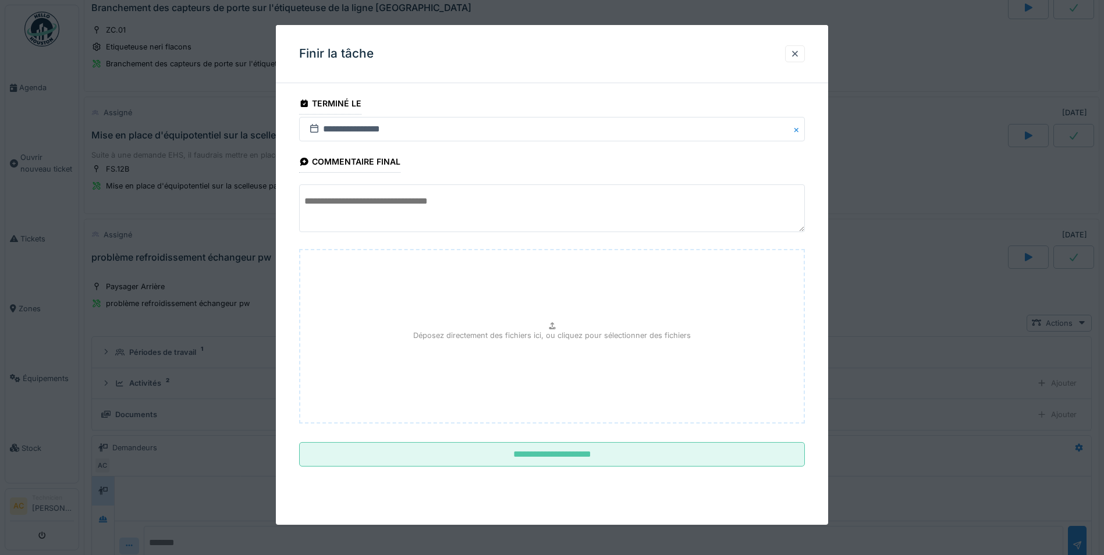
scroll to position [1626, 0]
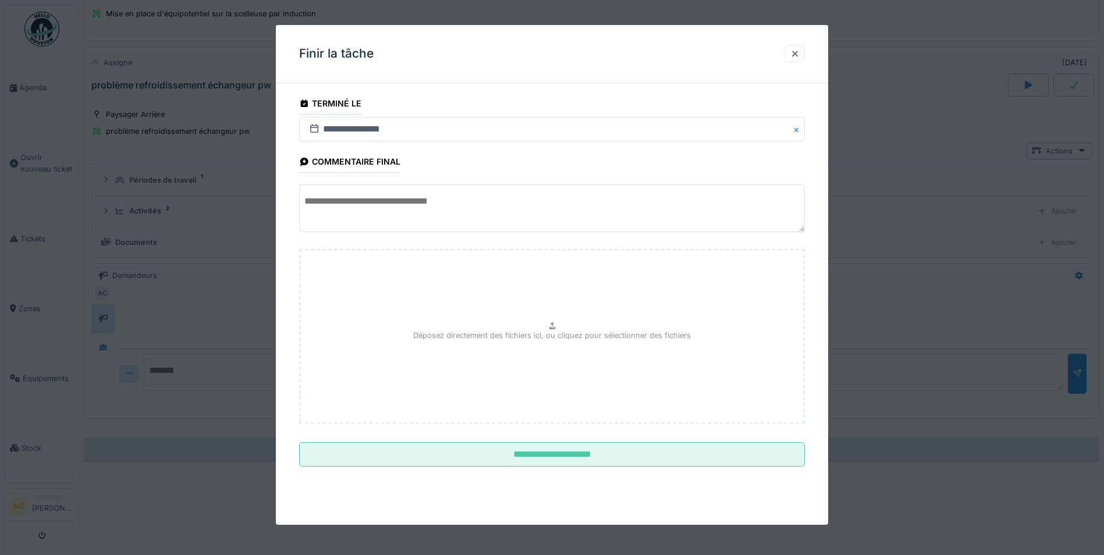
click at [420, 211] on textarea at bounding box center [552, 209] width 506 height 48
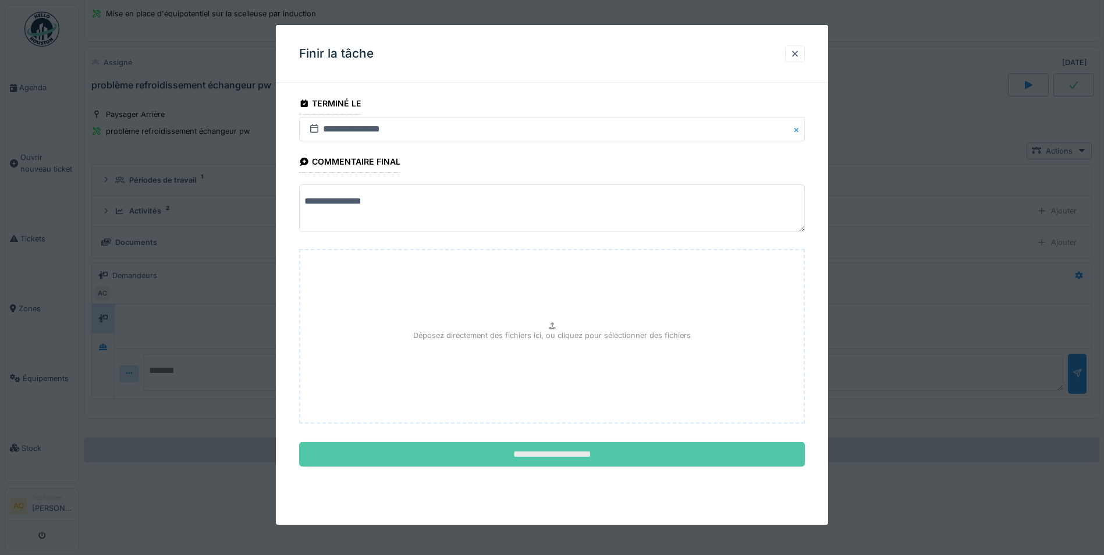
type textarea "**********"
click at [615, 452] on input "**********" at bounding box center [552, 454] width 506 height 24
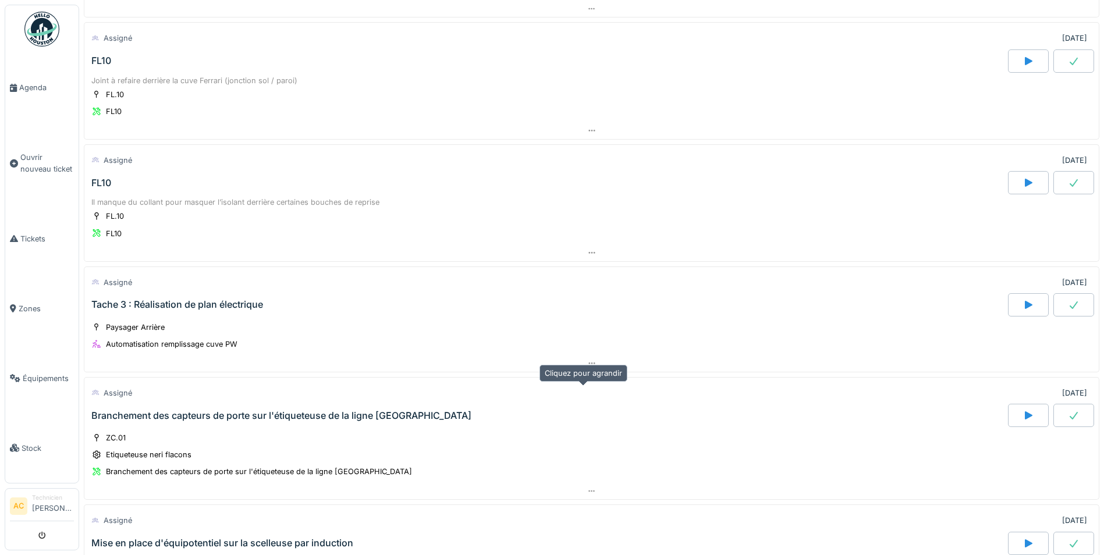
scroll to position [911, 0]
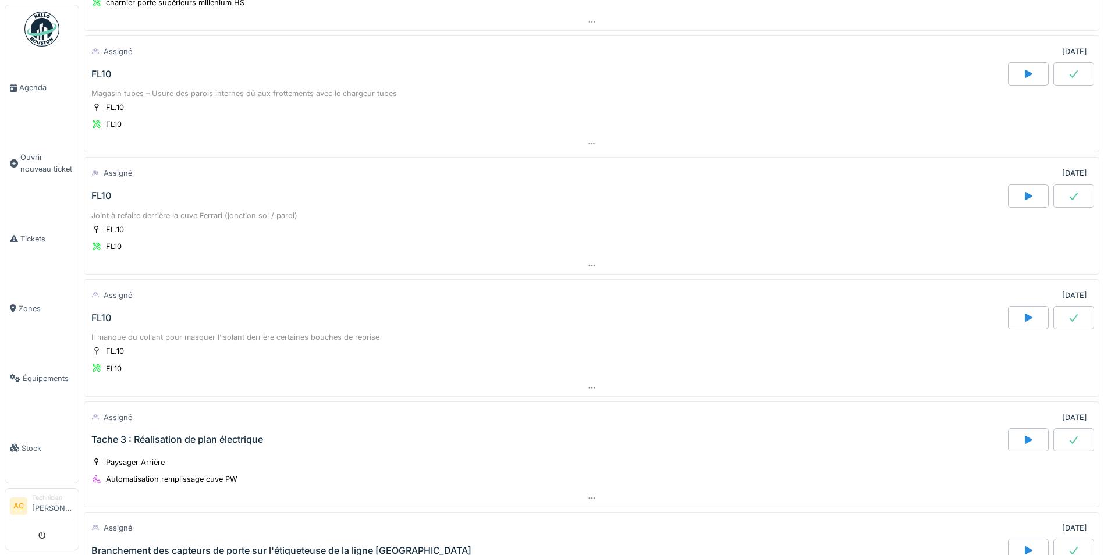
click at [40, 20] on img at bounding box center [41, 29] width 35 height 35
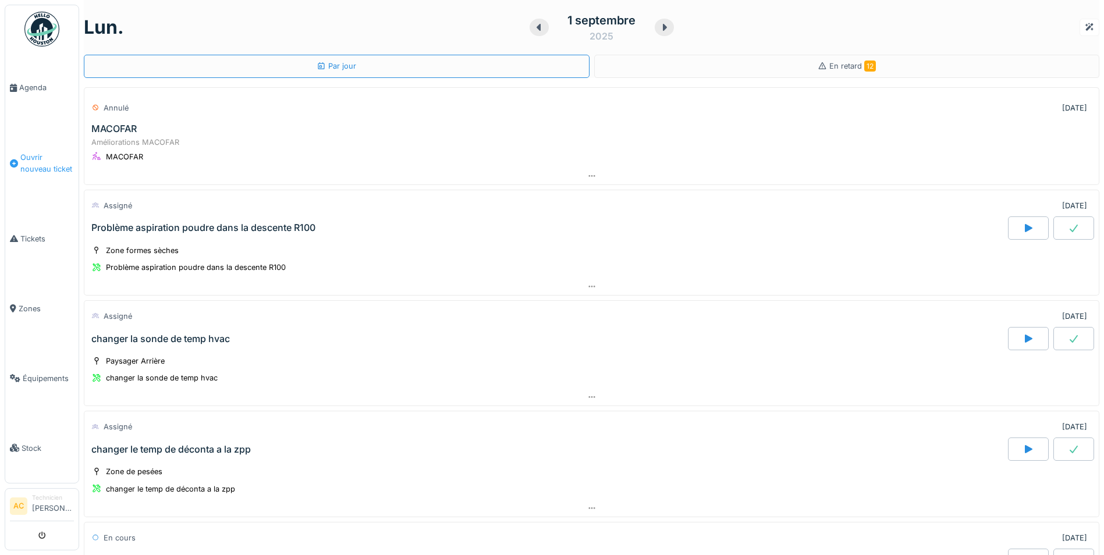
click at [31, 159] on span "Ouvrir nouveau ticket" at bounding box center [47, 163] width 54 height 22
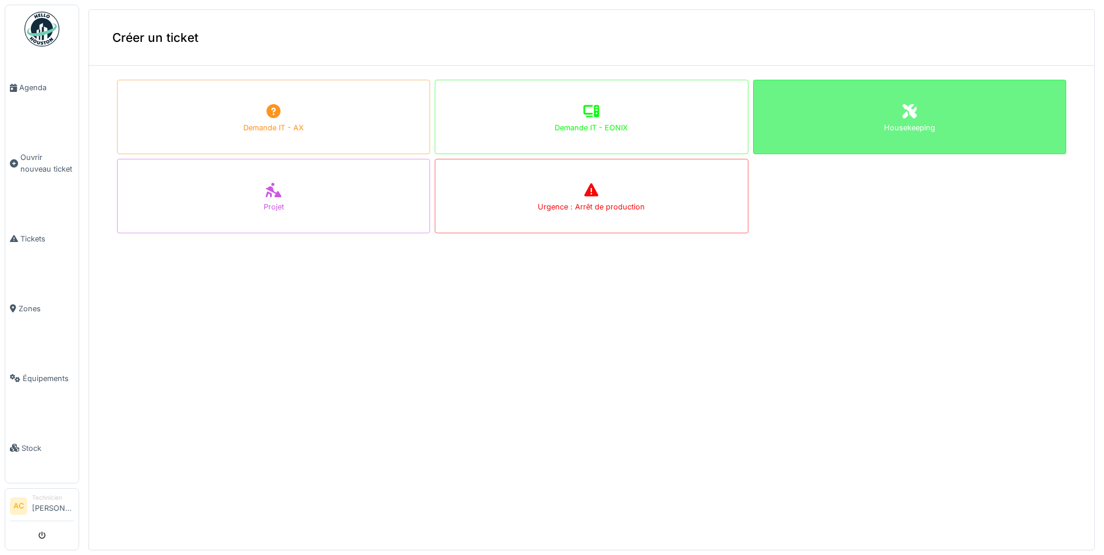
click at [850, 115] on div "Housekeeping" at bounding box center [909, 117] width 313 height 75
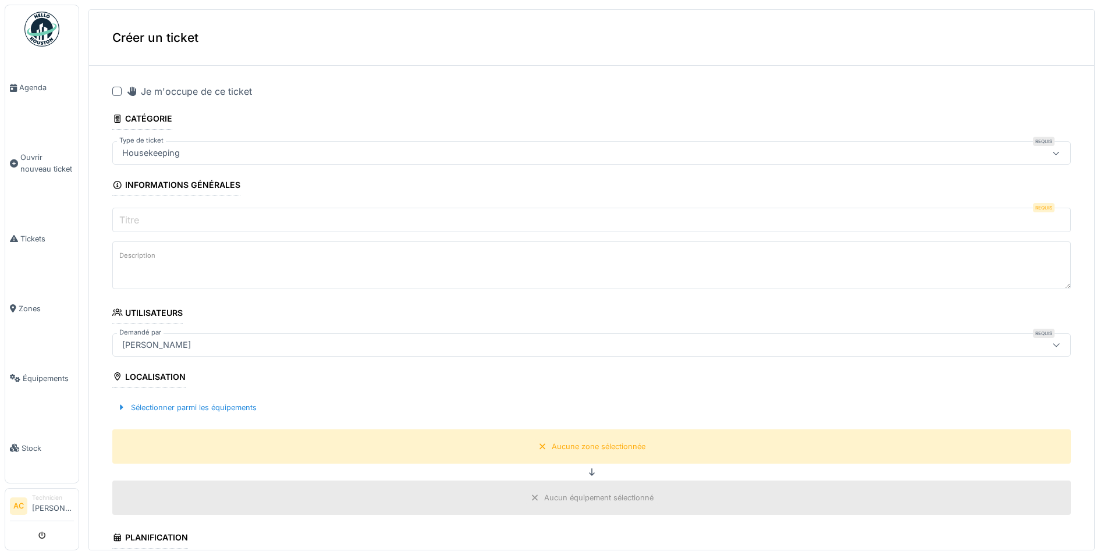
click at [112, 92] on div at bounding box center [116, 91] width 9 height 9
click at [178, 226] on input "Titre" at bounding box center [591, 220] width 959 height 24
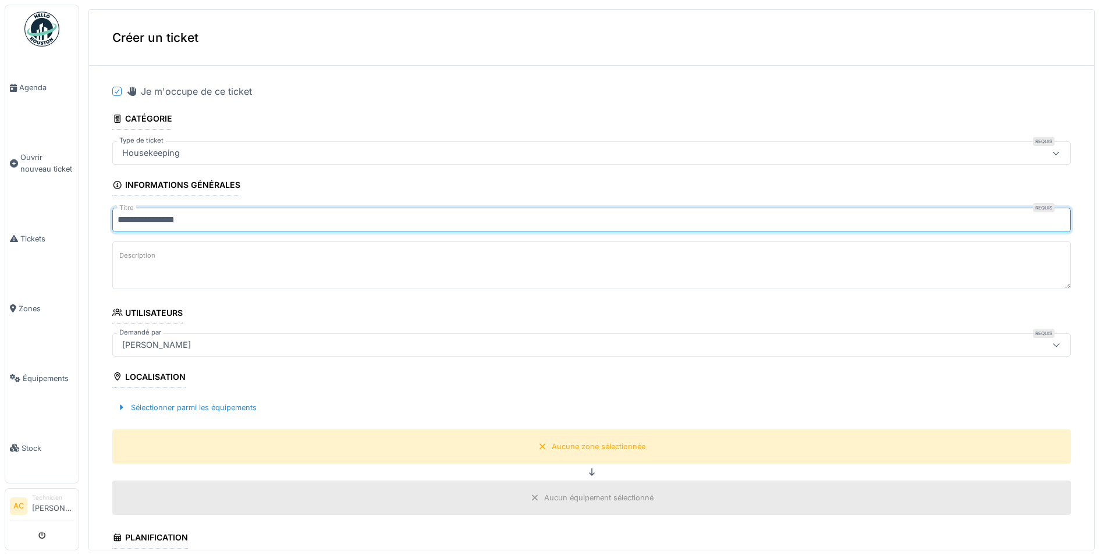
click at [197, 222] on input "**********" at bounding box center [591, 220] width 959 height 24
click at [117, 221] on input "**********" at bounding box center [591, 220] width 959 height 24
click at [182, 216] on input "**********" at bounding box center [591, 220] width 959 height 24
click at [279, 219] on input "**********" at bounding box center [591, 220] width 959 height 24
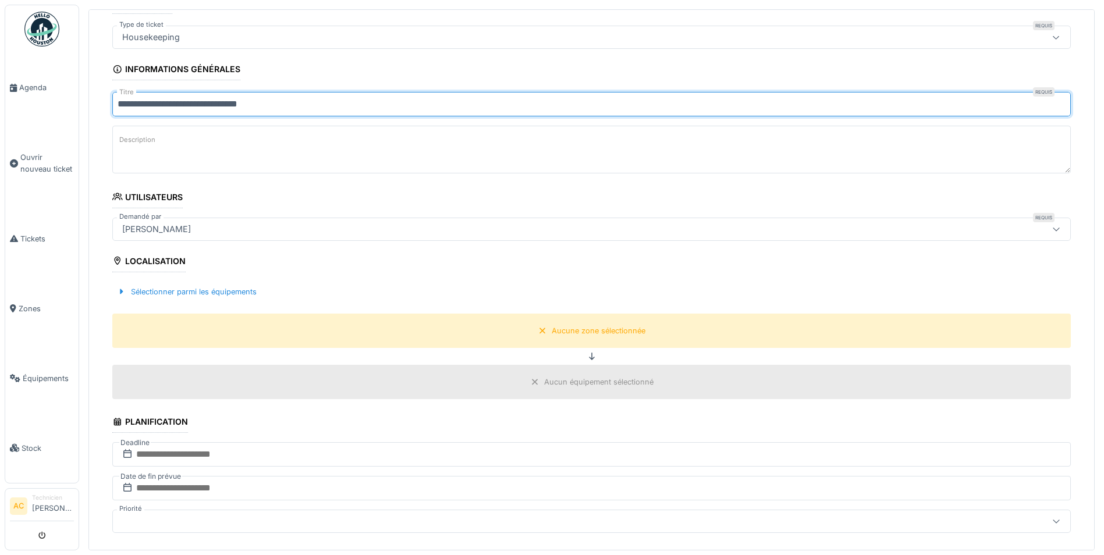
scroll to position [116, 0]
type input "**********"
click at [138, 292] on div "Sélectionner parmi les équipements" at bounding box center [186, 291] width 149 height 16
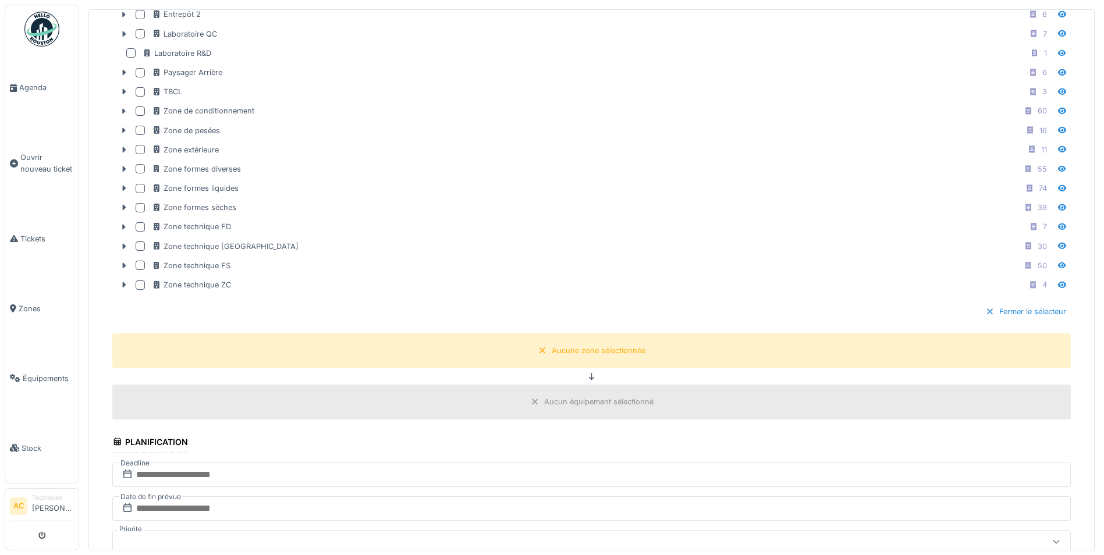
scroll to position [466, 0]
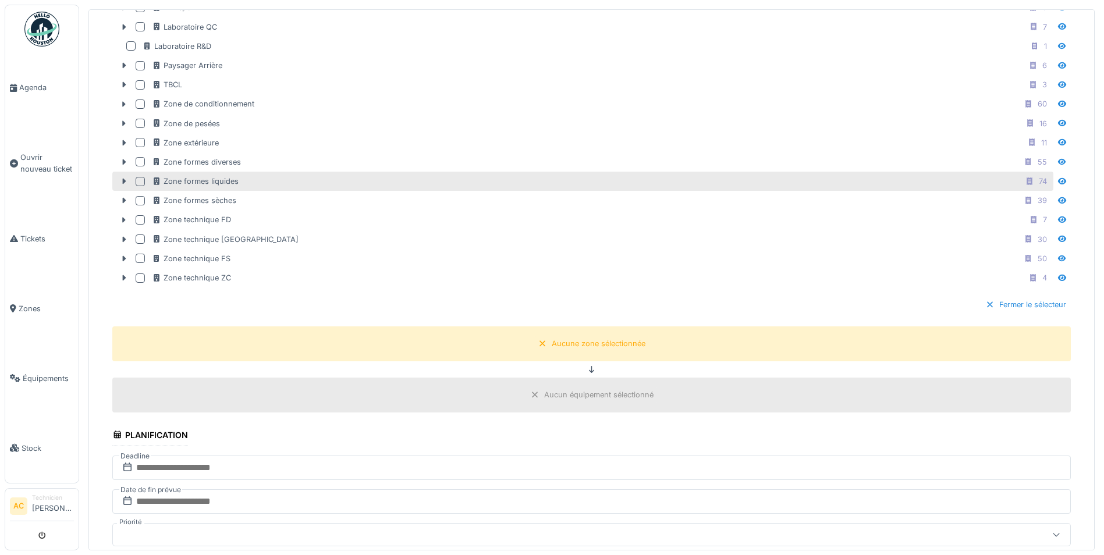
click at [141, 185] on div at bounding box center [140, 181] width 9 height 9
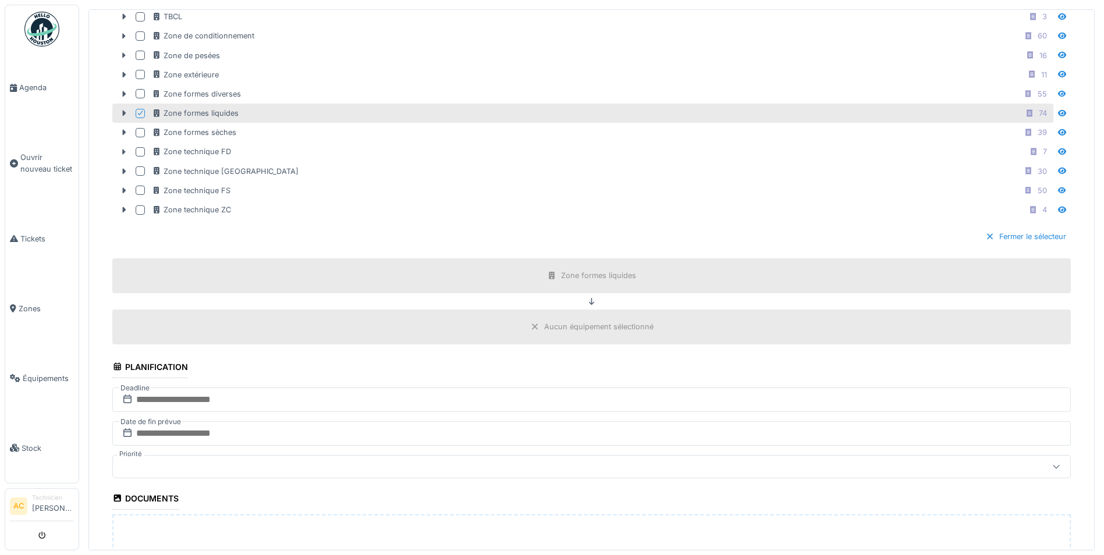
scroll to position [640, 0]
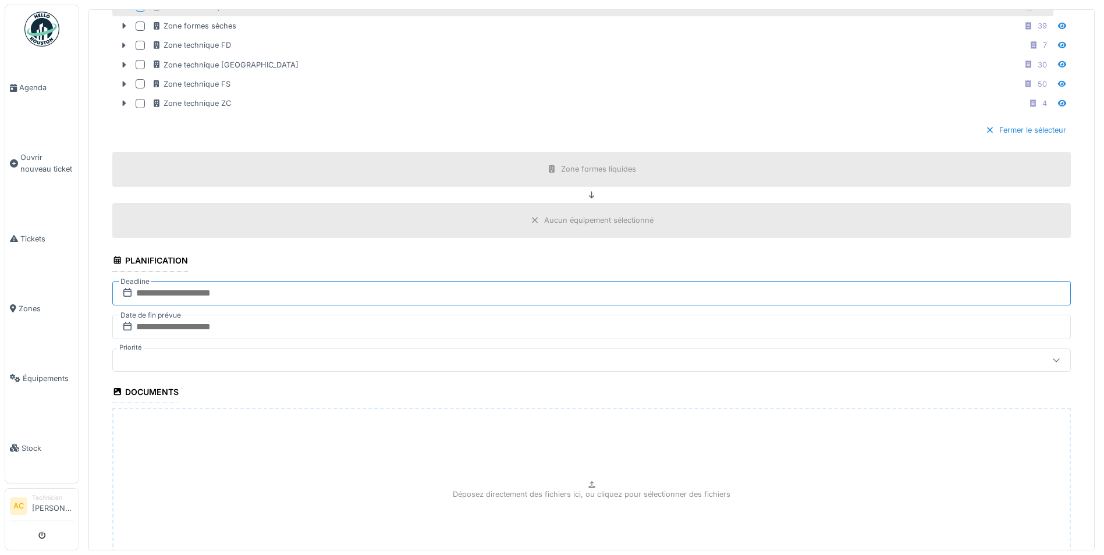
click at [182, 286] on input "text" at bounding box center [591, 293] width 959 height 24
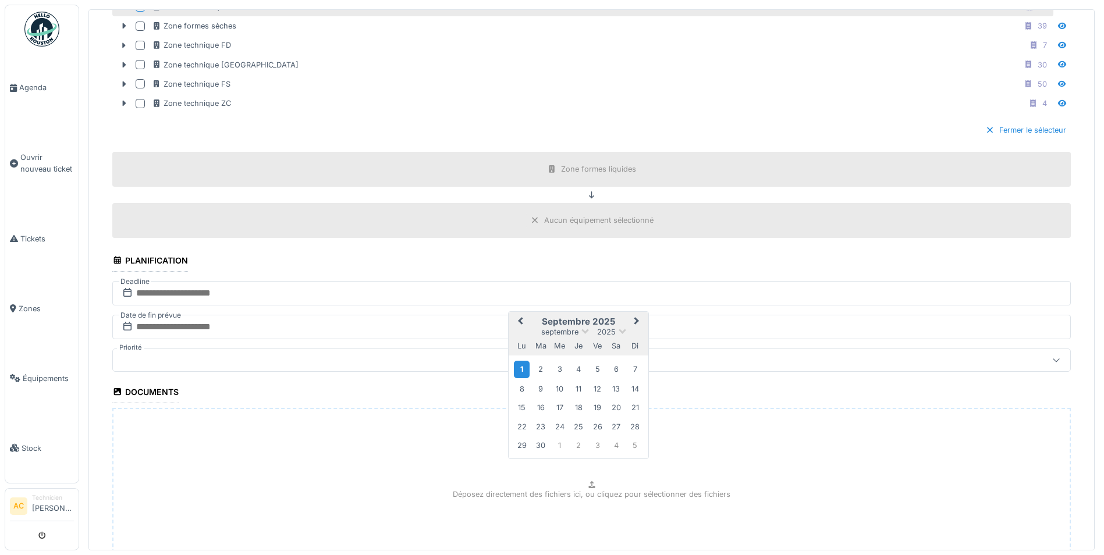
click at [520, 370] on div "1" at bounding box center [522, 369] width 16 height 17
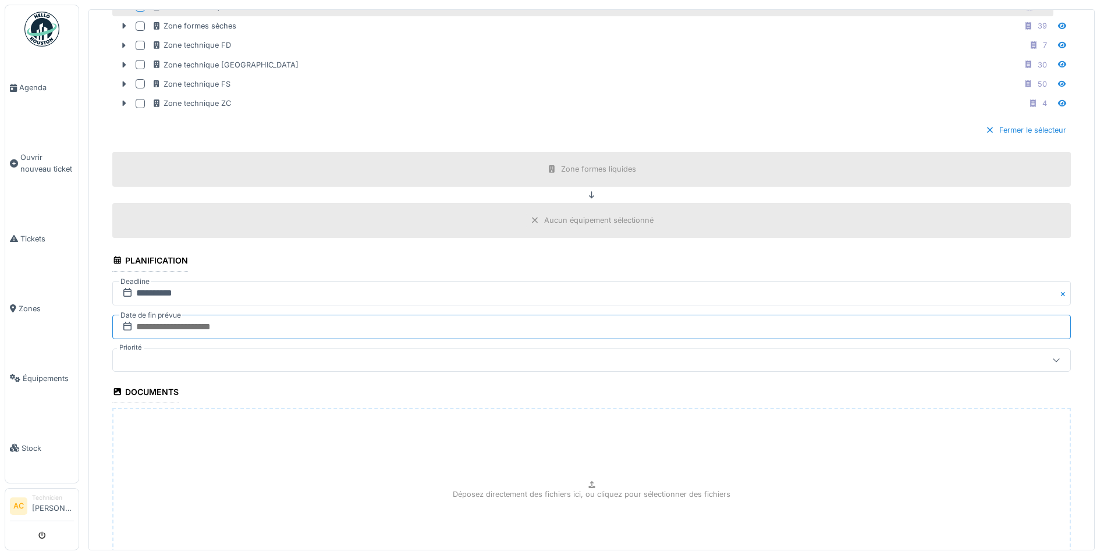
drag, startPoint x: 251, startPoint y: 327, endPoint x: 260, endPoint y: 322, distance: 9.9
click at [251, 327] on input "text" at bounding box center [591, 327] width 959 height 24
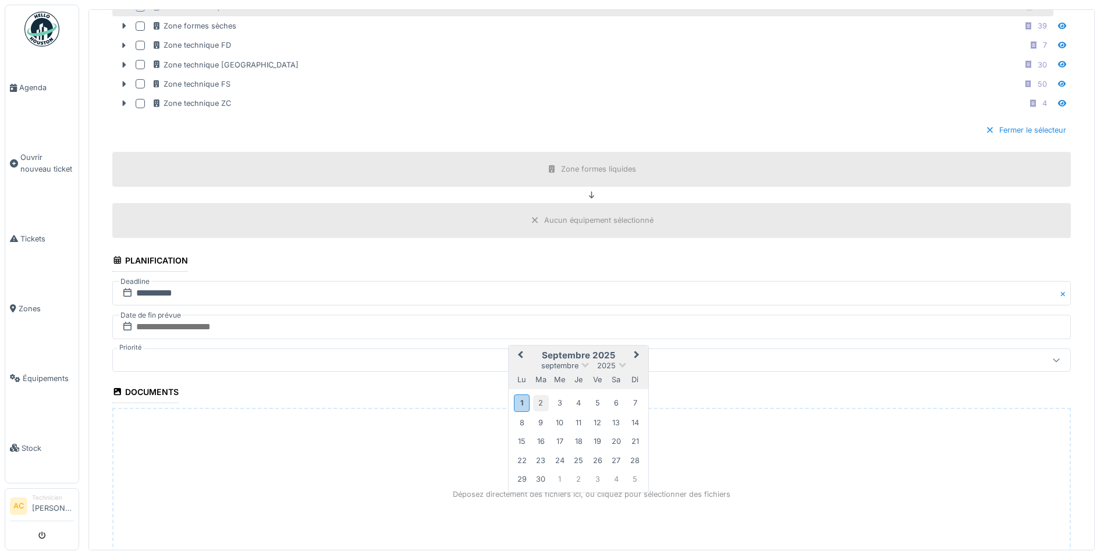
click at [541, 403] on div "2" at bounding box center [541, 403] width 16 height 16
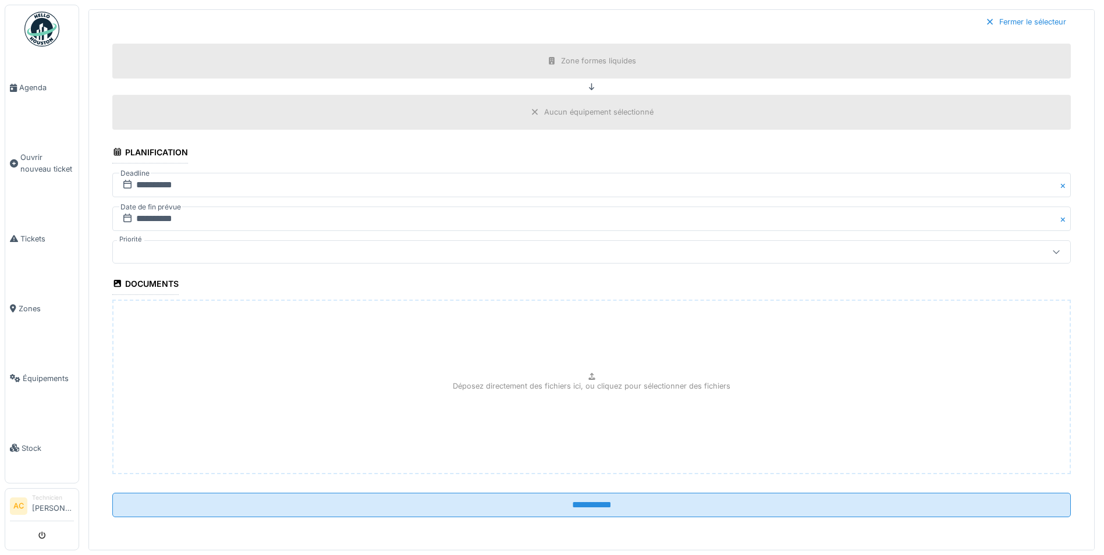
scroll to position [4, 0]
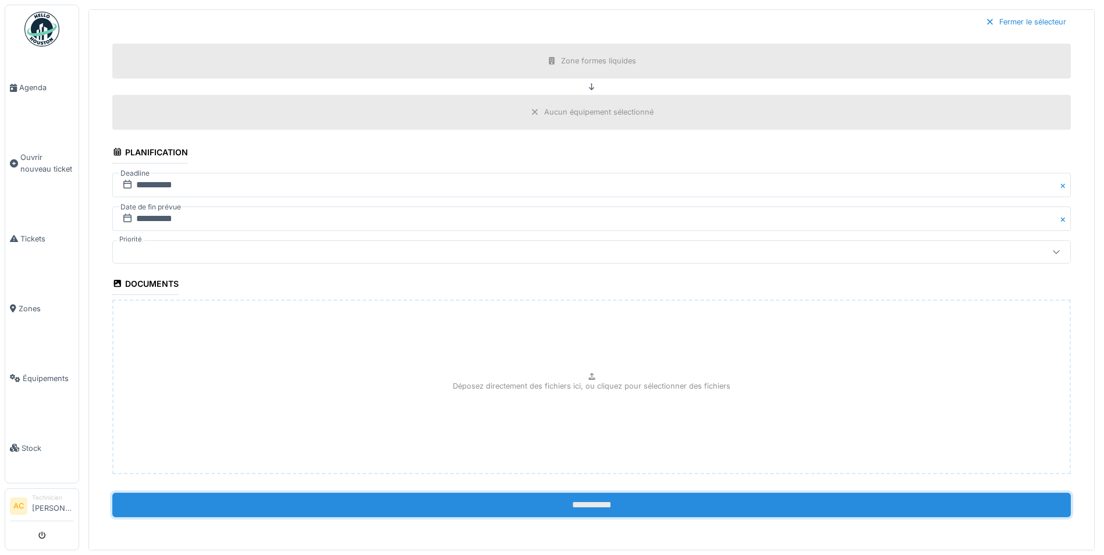
click at [442, 506] on input "**********" at bounding box center [591, 505] width 959 height 24
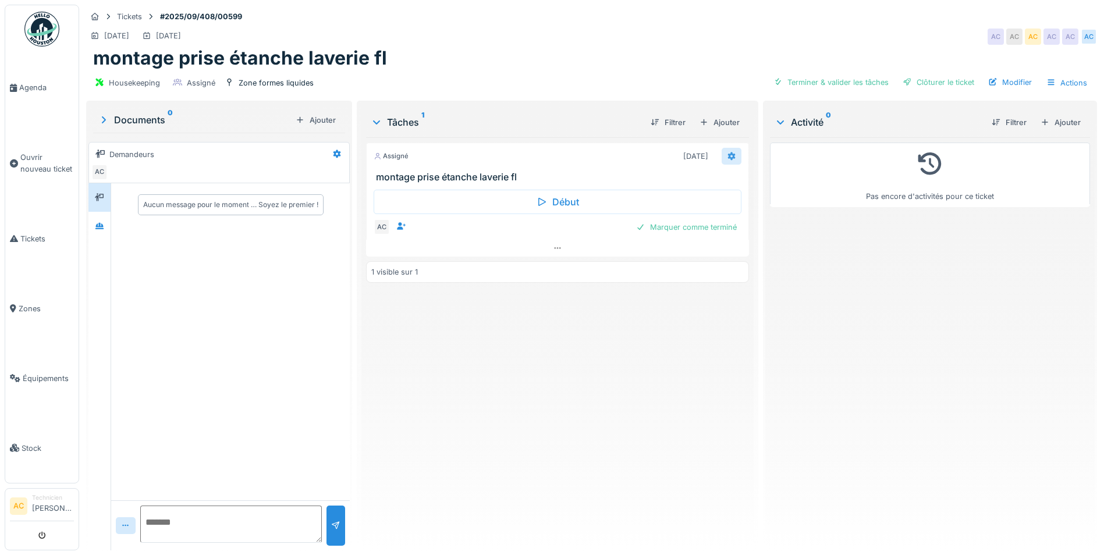
click at [728, 158] on icon at bounding box center [732, 156] width 8 height 8
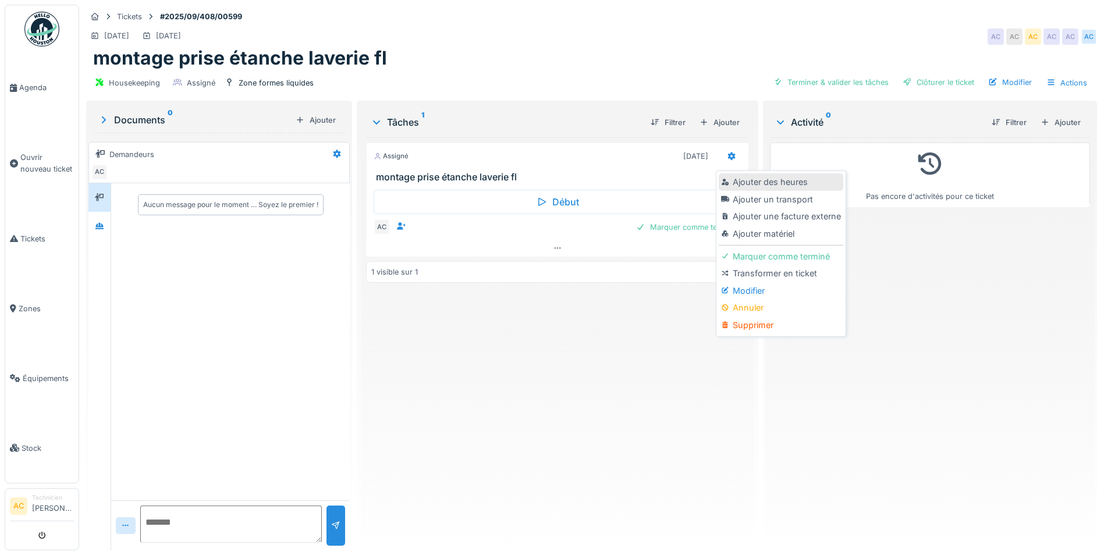
click at [782, 186] on div "Ajouter des heures" at bounding box center [781, 181] width 124 height 17
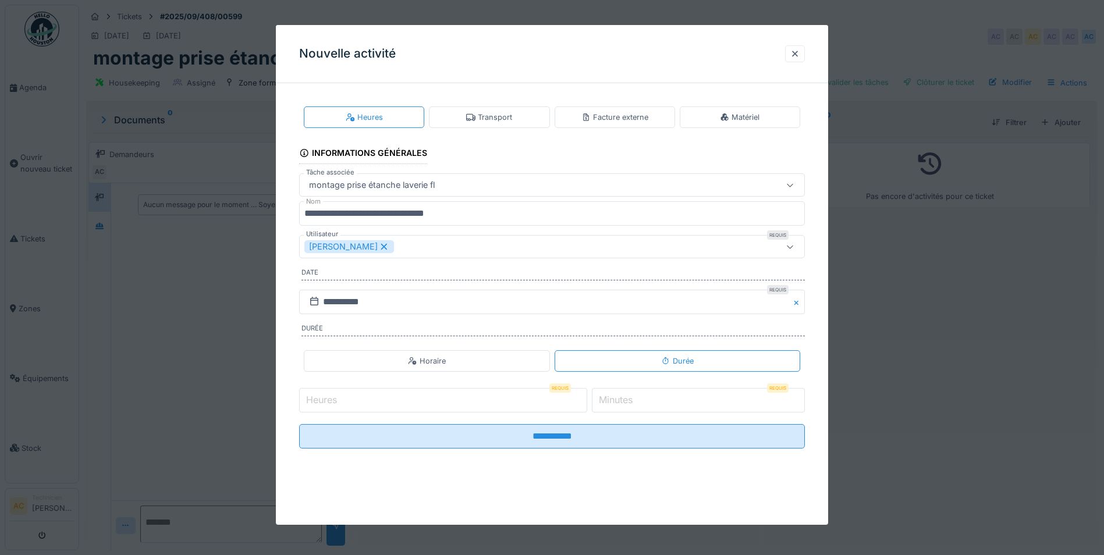
click at [471, 395] on input "Heures" at bounding box center [443, 400] width 288 height 24
type input "*"
click at [668, 402] on input "*" at bounding box center [698, 400] width 213 height 24
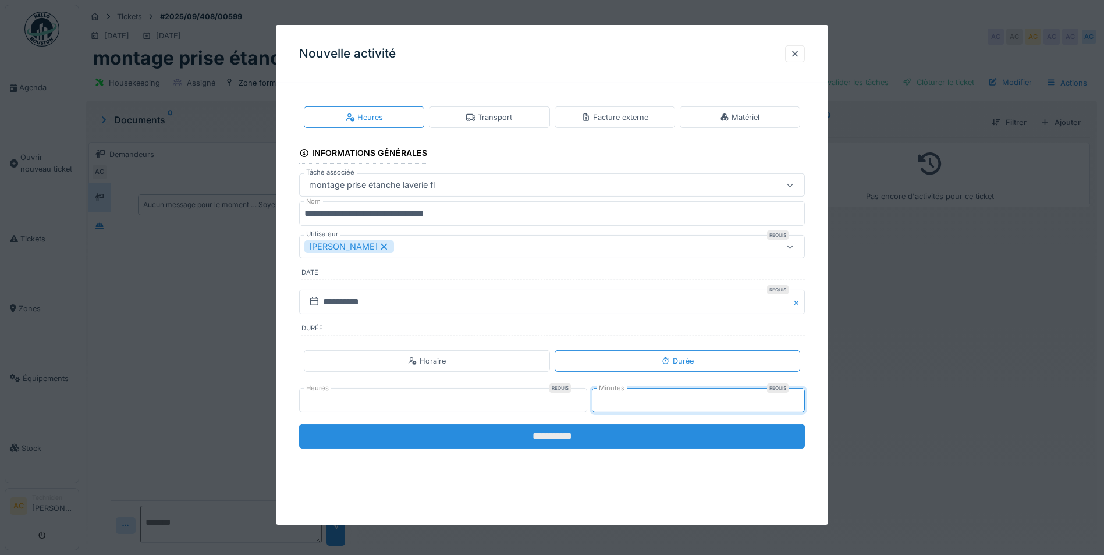
type input "**"
click at [586, 435] on input "**********" at bounding box center [552, 436] width 506 height 24
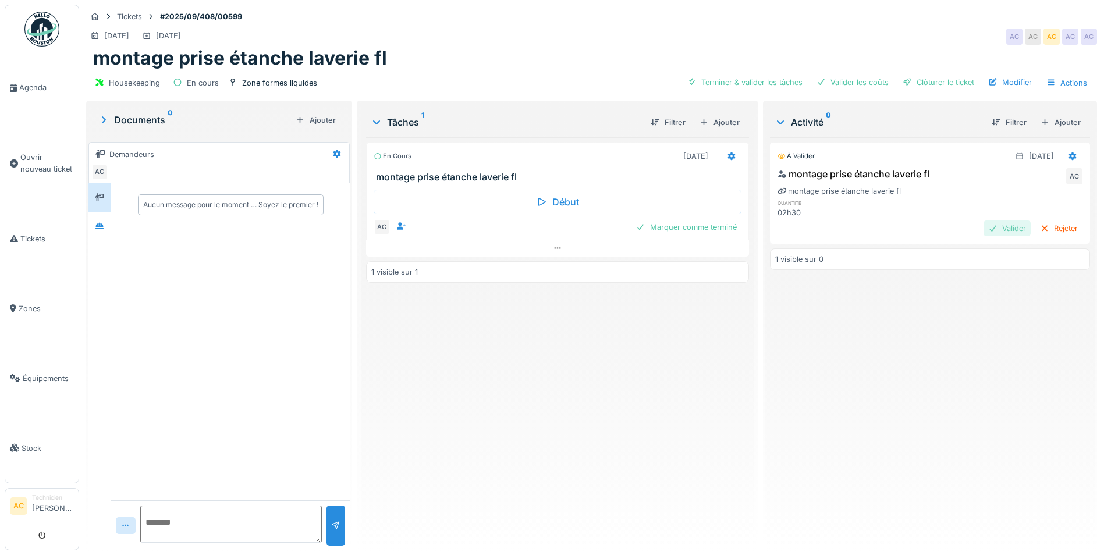
click at [985, 232] on div "Valider" at bounding box center [1007, 229] width 47 height 16
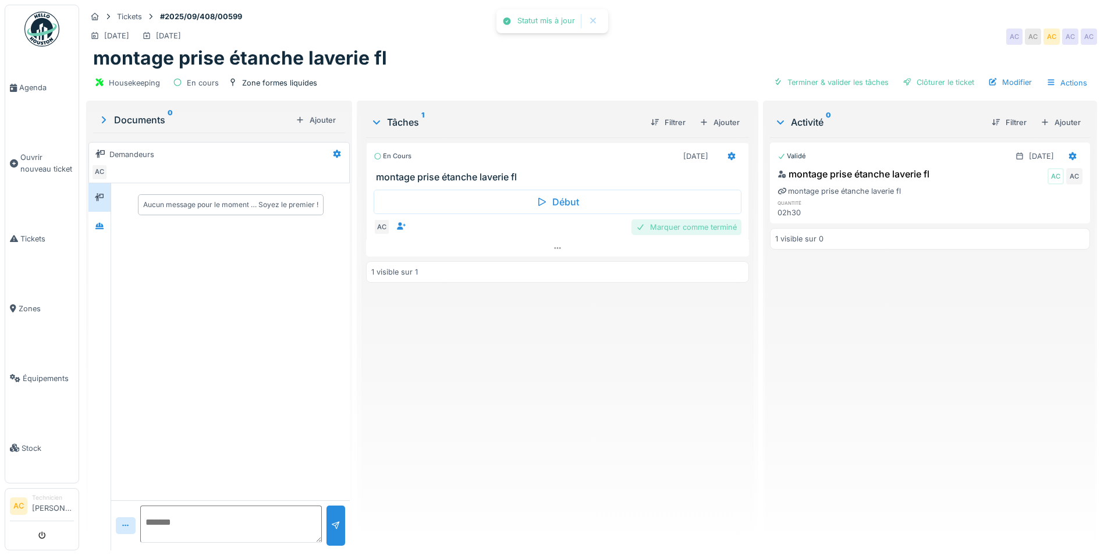
click at [696, 229] on div "Marquer comme terminé" at bounding box center [687, 227] width 110 height 16
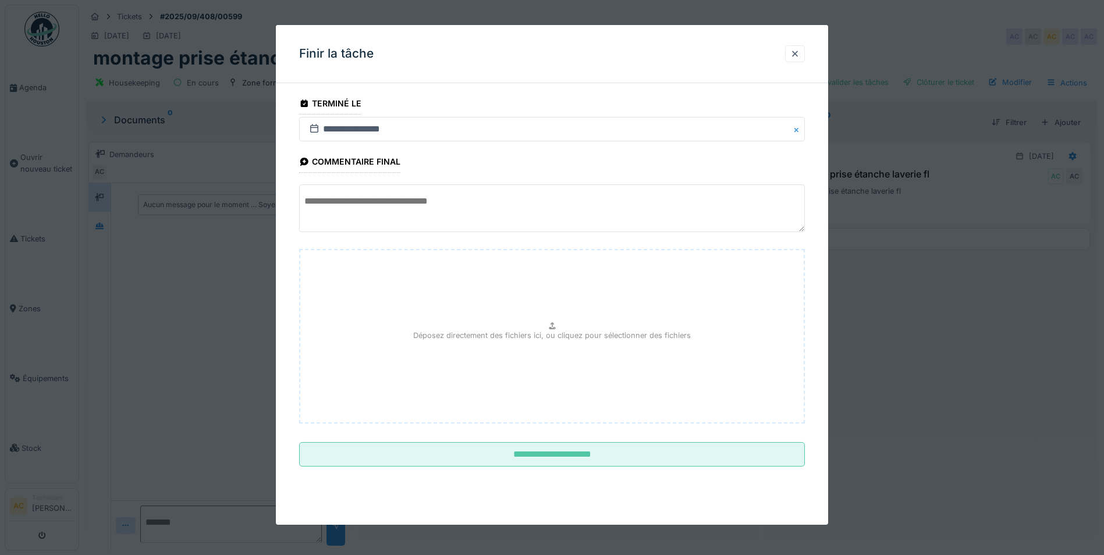
click at [340, 217] on textarea at bounding box center [552, 209] width 506 height 48
drag, startPoint x: 402, startPoint y: 204, endPoint x: 343, endPoint y: 197, distance: 59.3
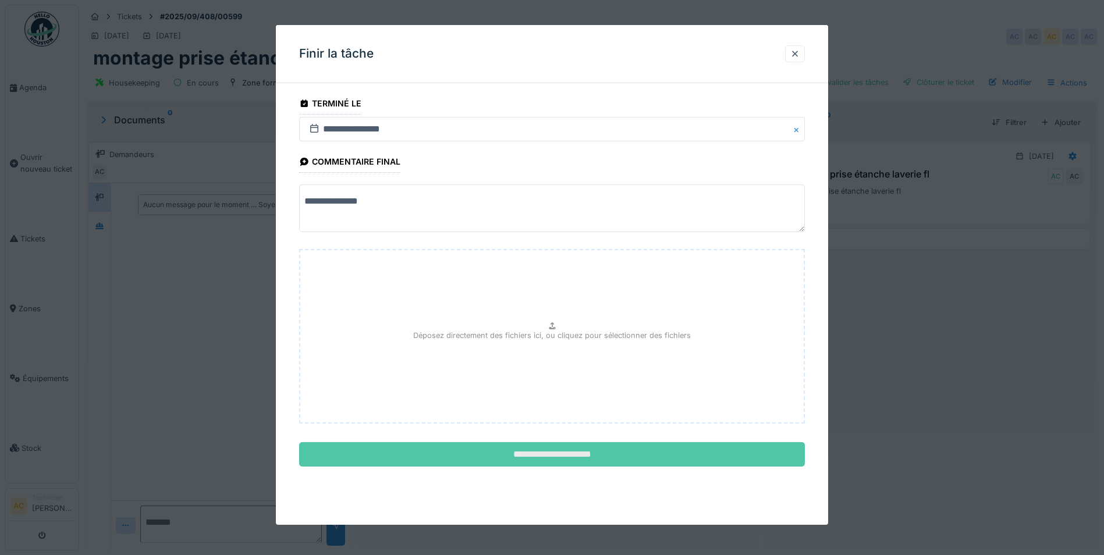
type textarea "**********"
click at [595, 452] on input "**********" at bounding box center [552, 454] width 506 height 24
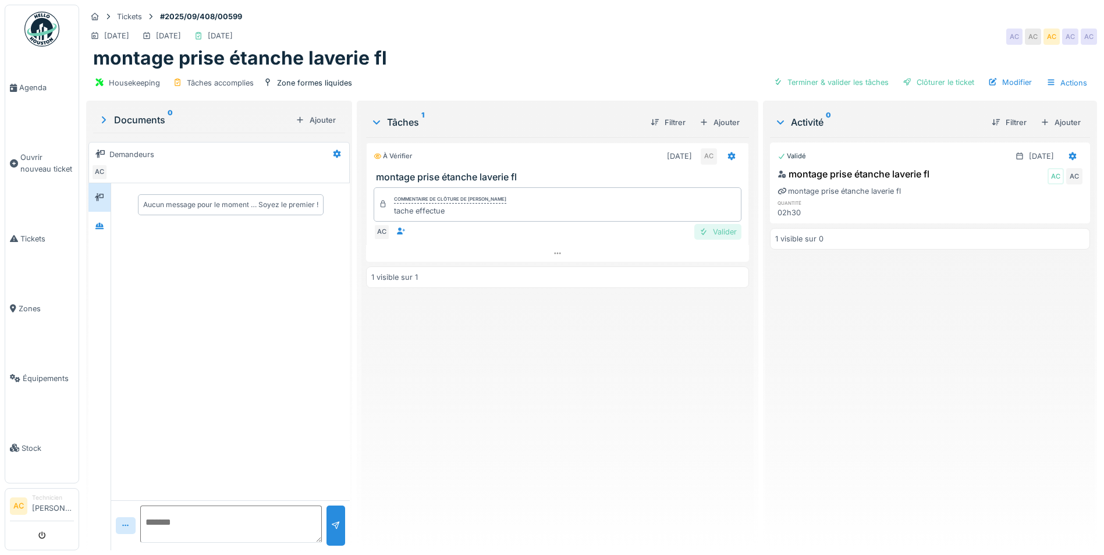
click at [722, 229] on div "Valider" at bounding box center [717, 232] width 47 height 16
click at [42, 34] on img at bounding box center [41, 29] width 35 height 35
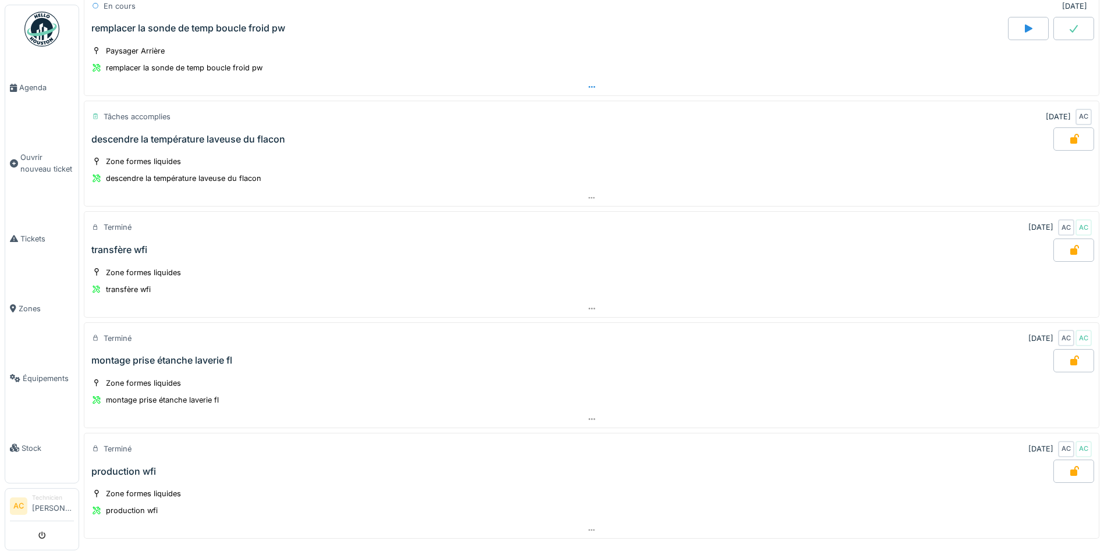
scroll to position [669, 0]
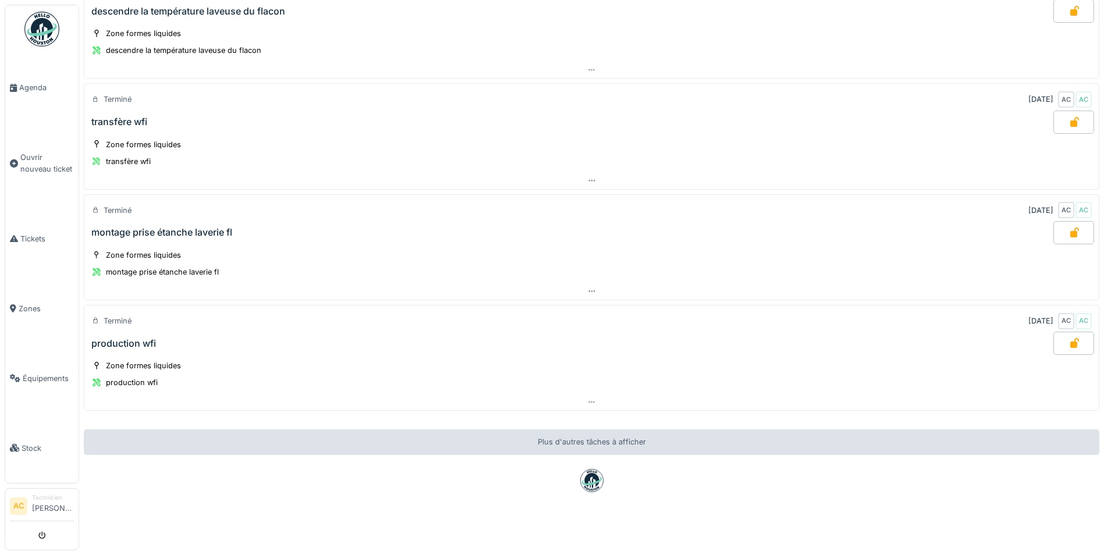
click at [140, 338] on div "production wfi" at bounding box center [123, 343] width 65 height 11
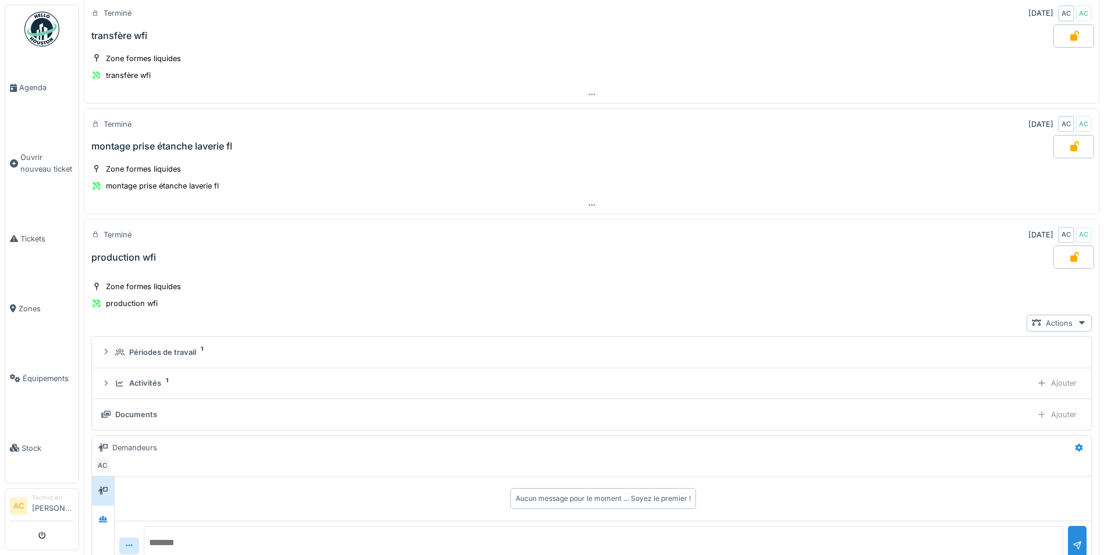
scroll to position [919, 0]
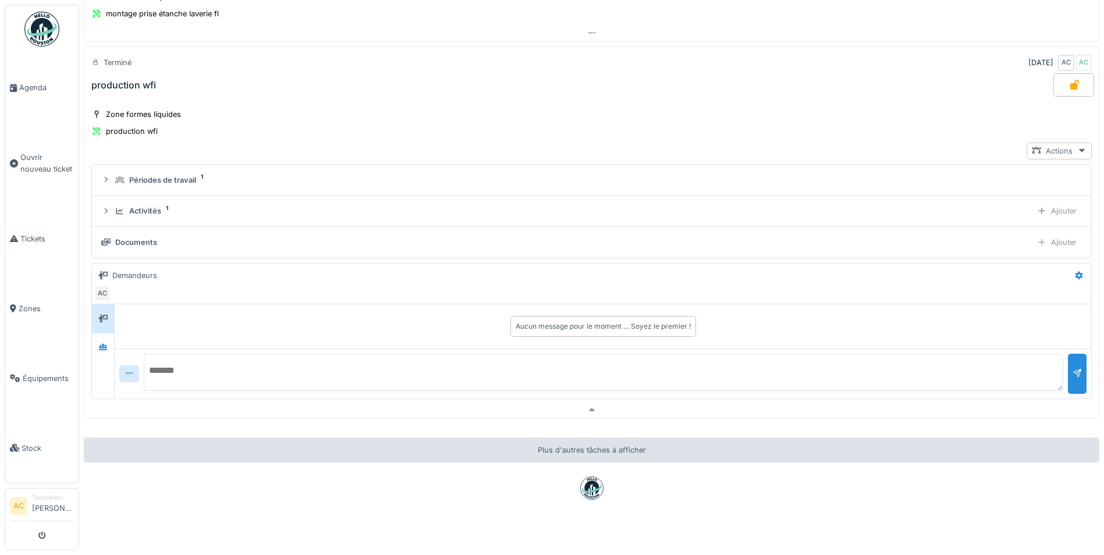
click at [1079, 151] on icon at bounding box center [1082, 150] width 6 height 3
click at [1020, 173] on div "Voir ticket production wfi" at bounding box center [988, 176] width 147 height 17
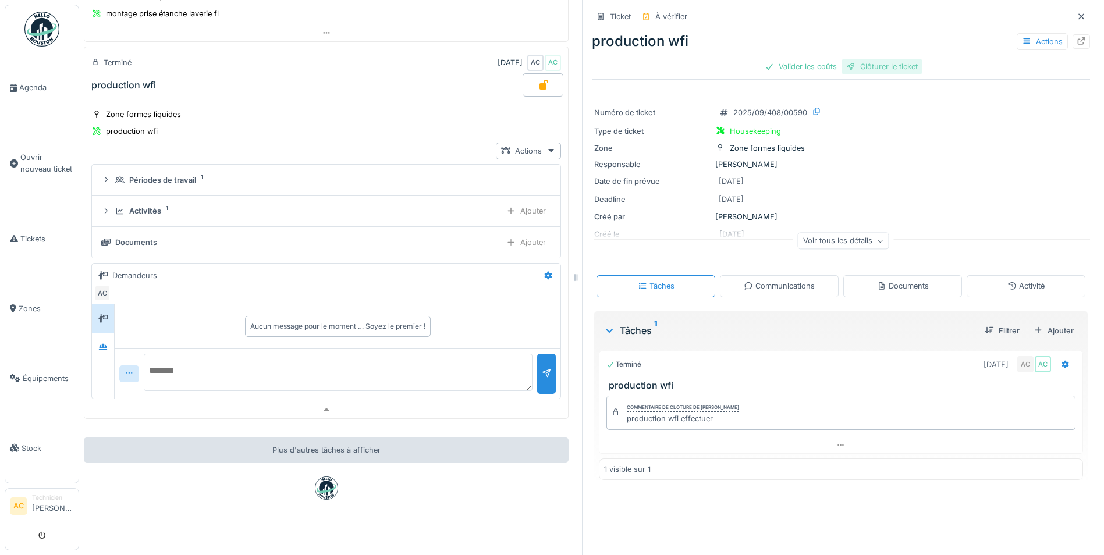
click at [884, 63] on div "Clôturer le ticket" at bounding box center [882, 67] width 81 height 16
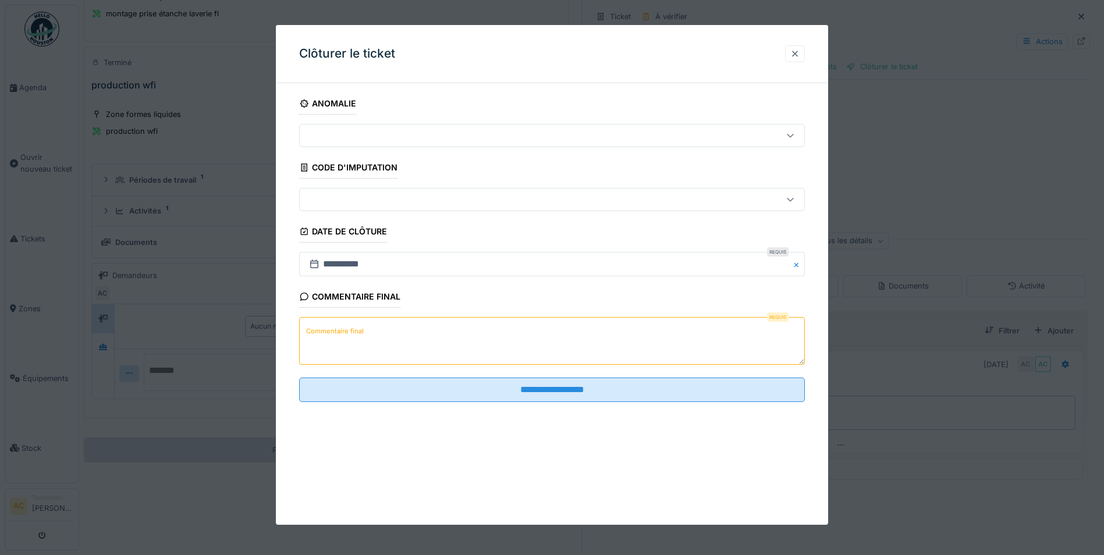
click at [800, 49] on div at bounding box center [794, 53] width 9 height 11
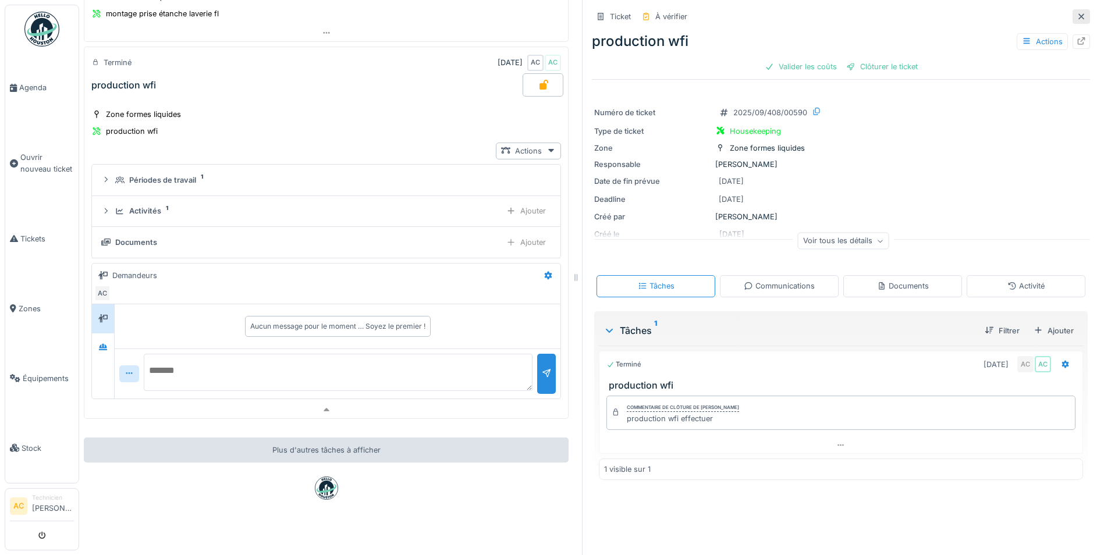
click at [1077, 19] on icon at bounding box center [1081, 17] width 9 height 8
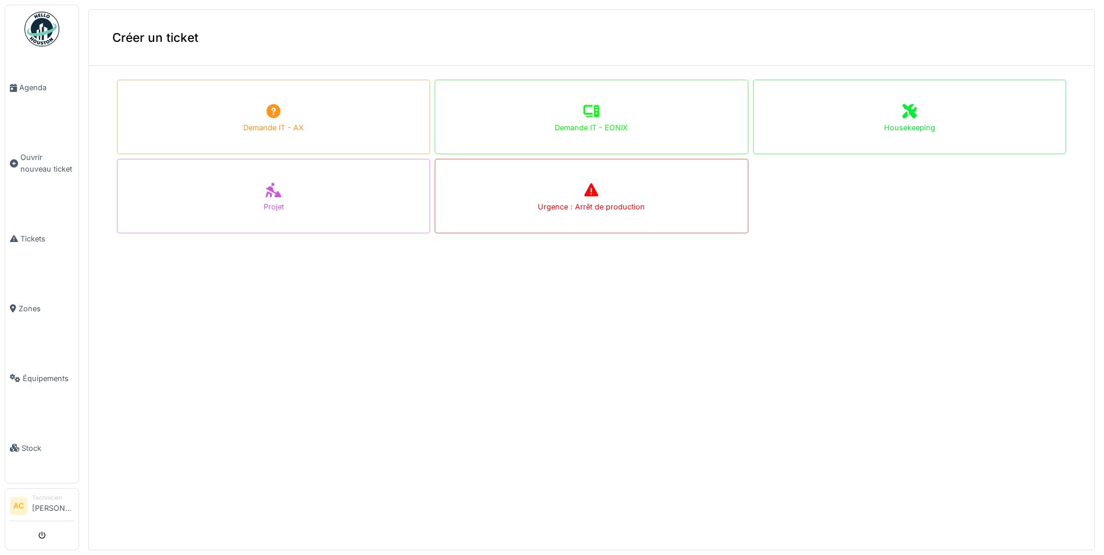
scroll to position [4, 0]
click at [47, 26] on img at bounding box center [41, 29] width 35 height 35
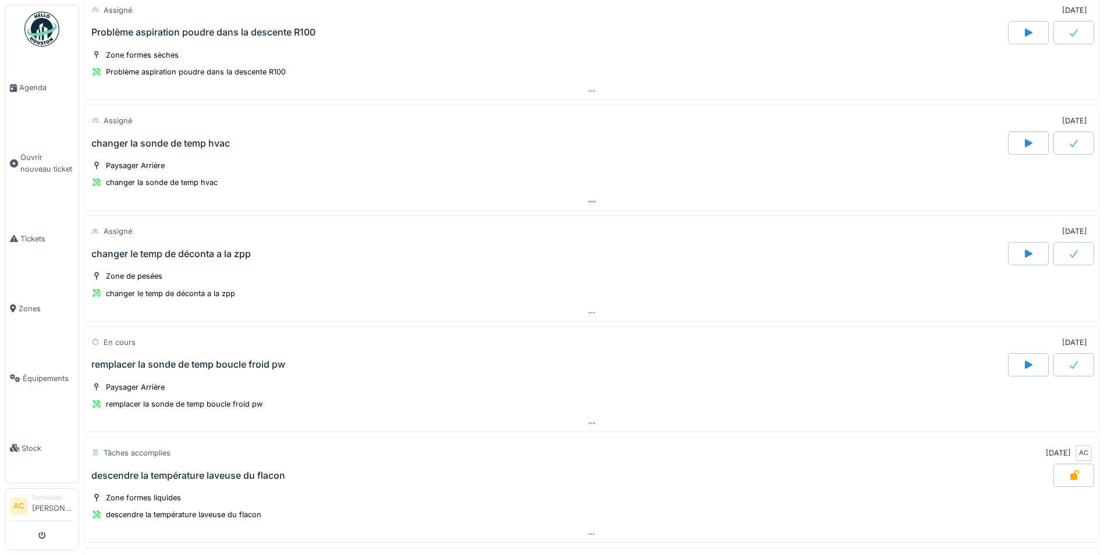
scroll to position [175, 0]
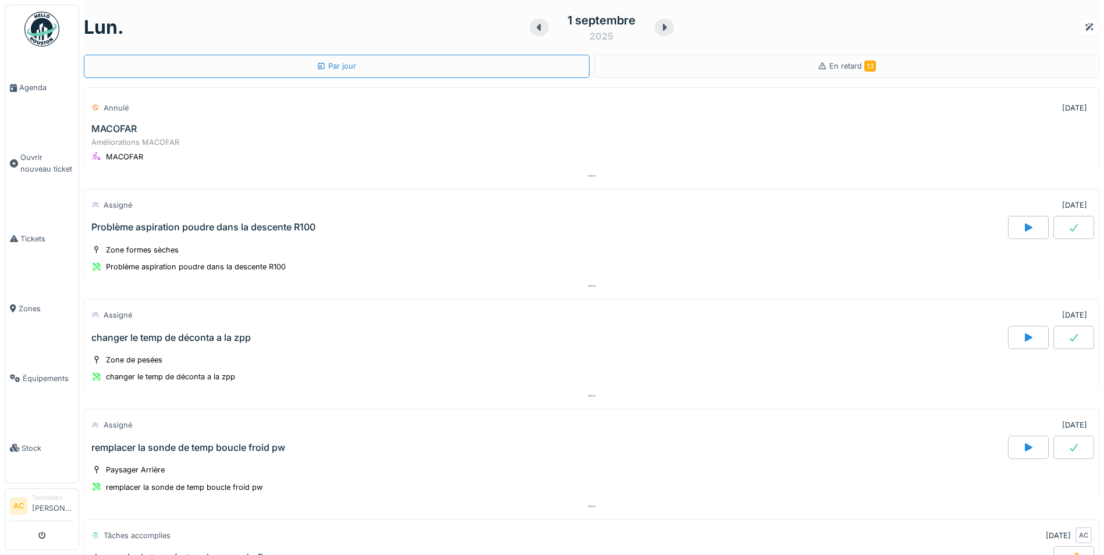
scroll to position [40, 0]
